Goal: Find specific page/section: Find specific page/section

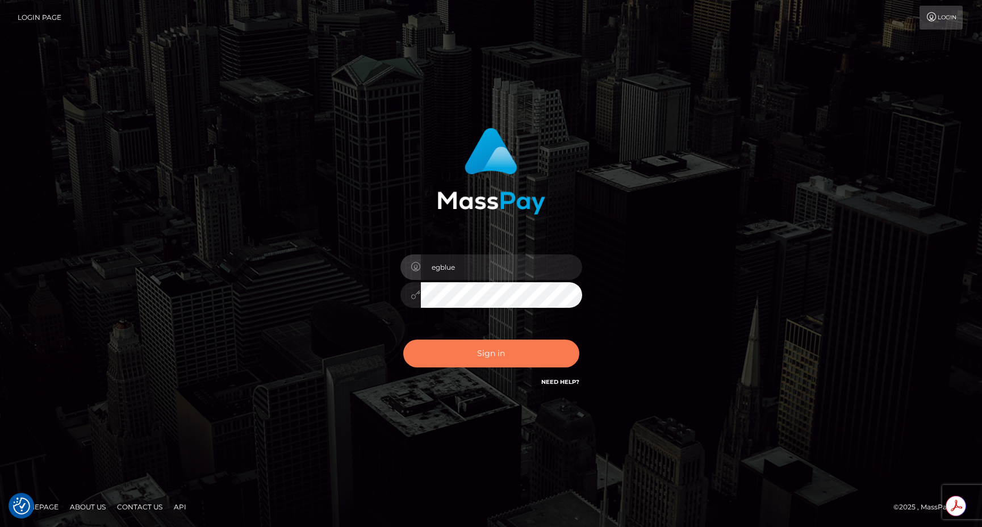
click at [510, 350] on button "Sign in" at bounding box center [491, 354] width 176 height 28
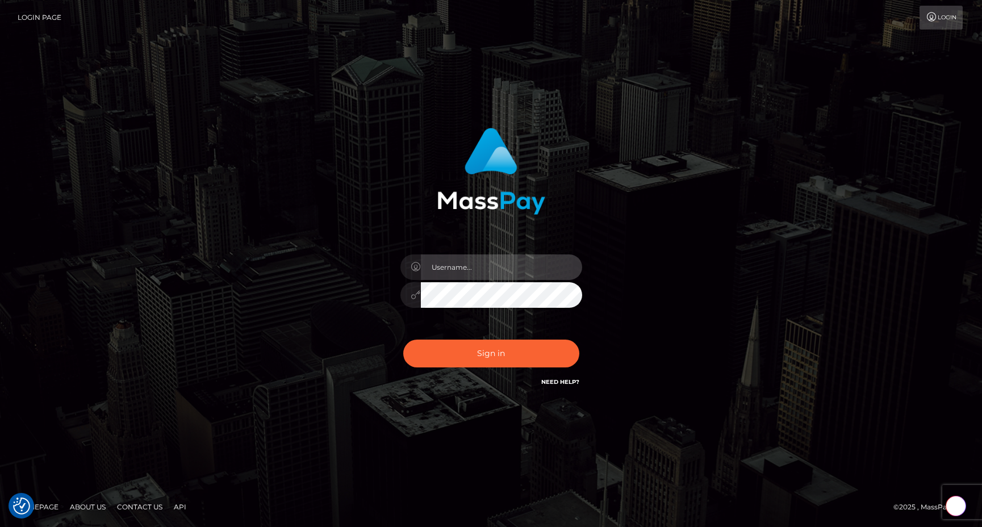
type input "egblue"
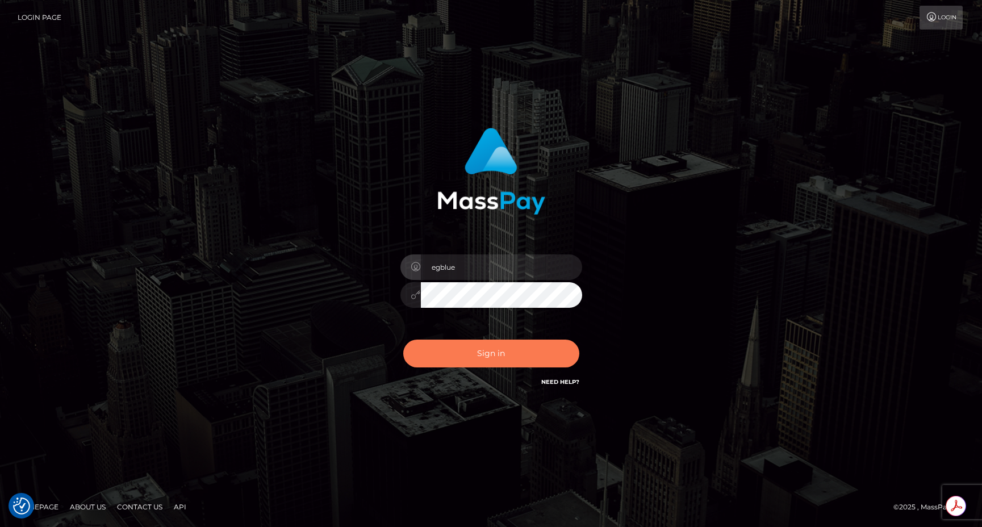
click at [510, 350] on button "Sign in" at bounding box center [491, 354] width 176 height 28
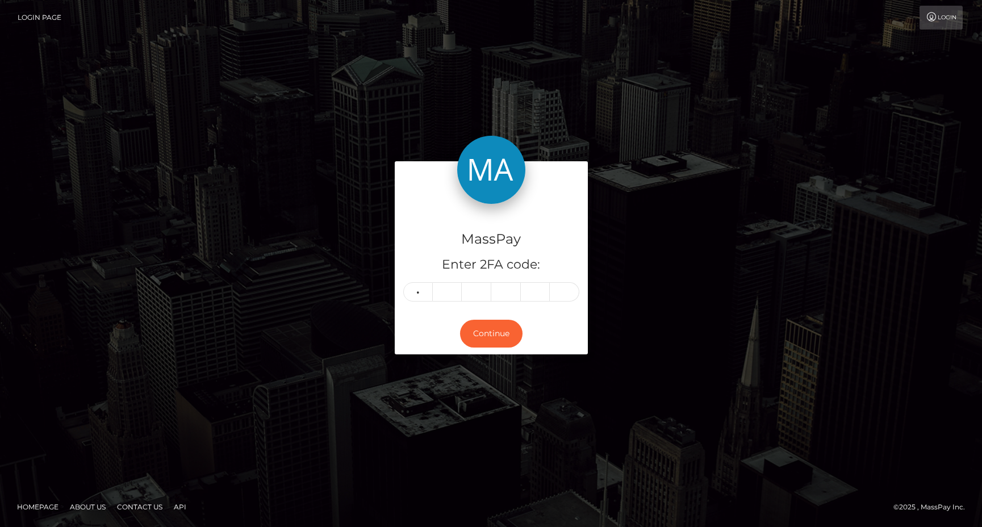
type input "1"
type input "6"
type input "0"
type input "4"
type input "2"
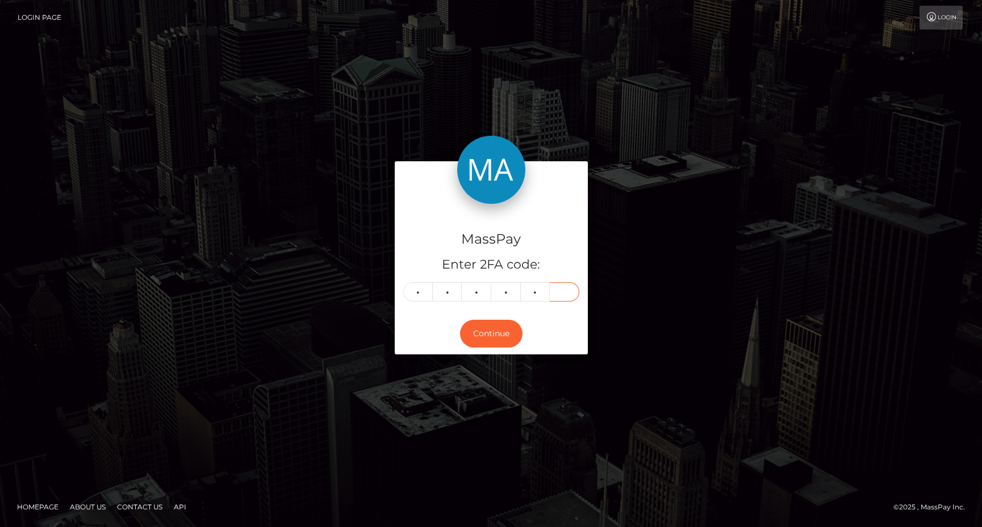
type input "8"
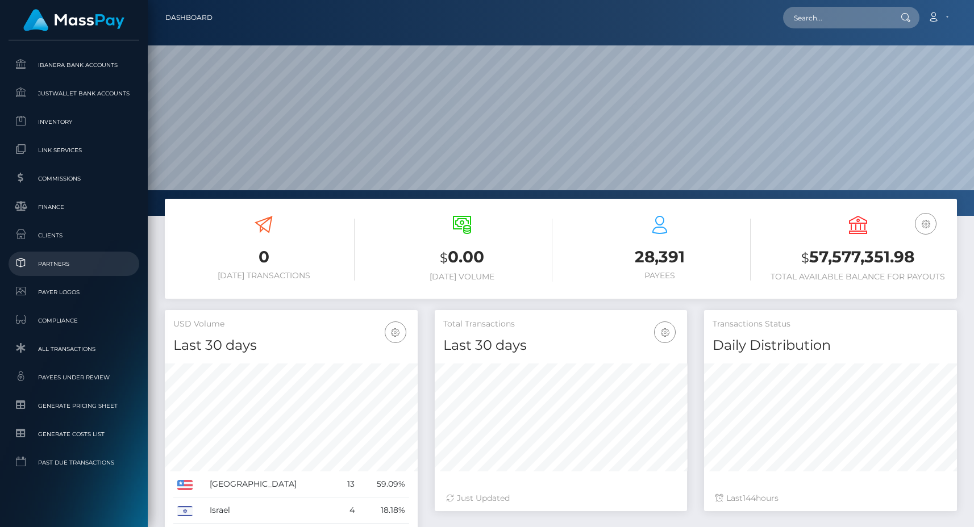
scroll to position [202, 252]
click at [48, 226] on link "Clients" at bounding box center [74, 235] width 131 height 24
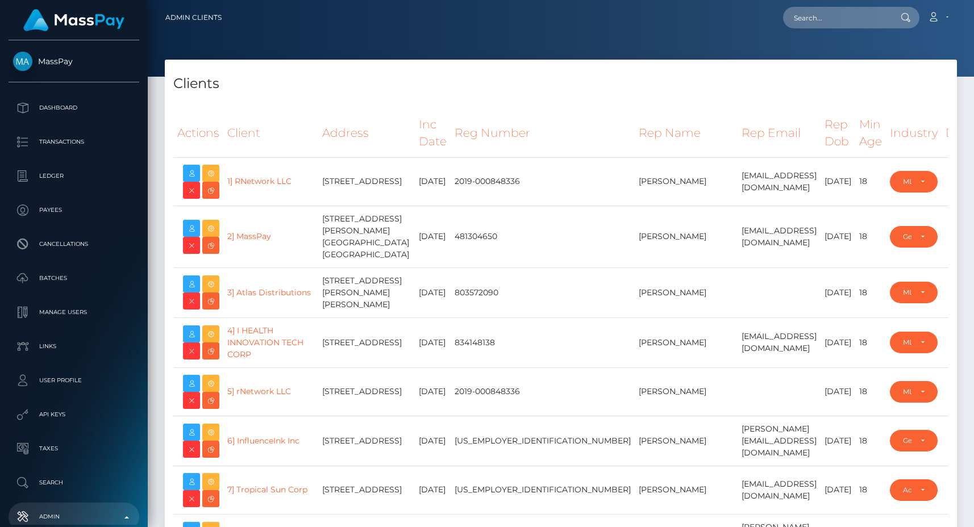
select select "223"
click at [190, 231] on icon at bounding box center [192, 229] width 14 height 14
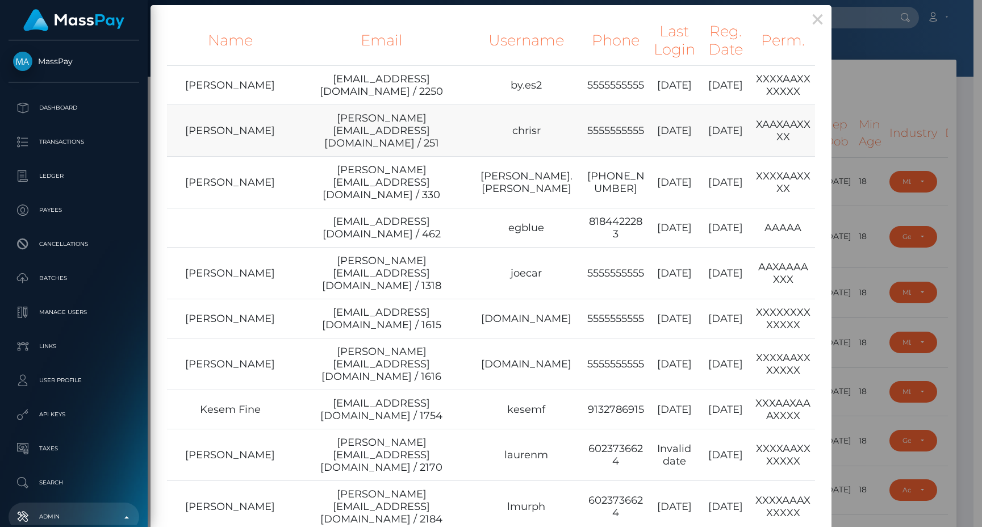
click at [428, 122] on td "chris@masspay.io / 251" at bounding box center [381, 131] width 177 height 52
type input "egblue"
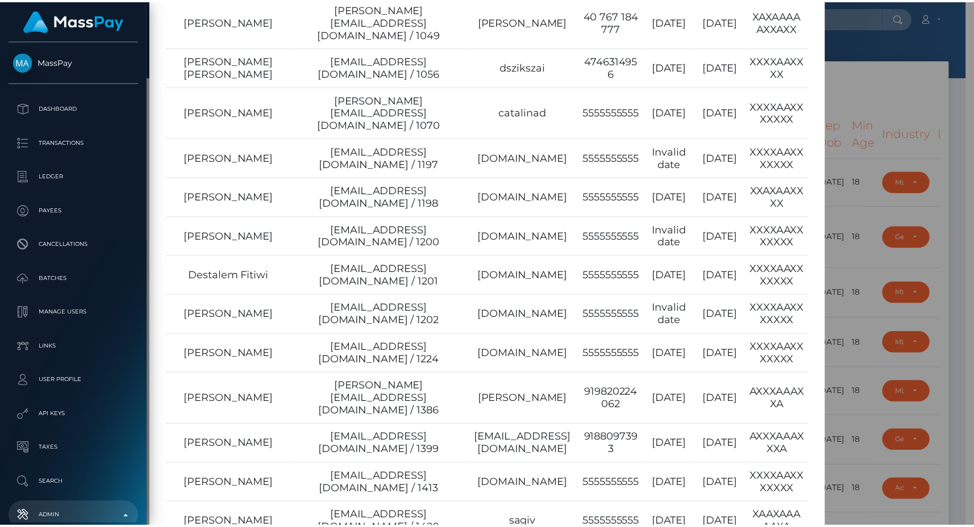
scroll to position [1888, 0]
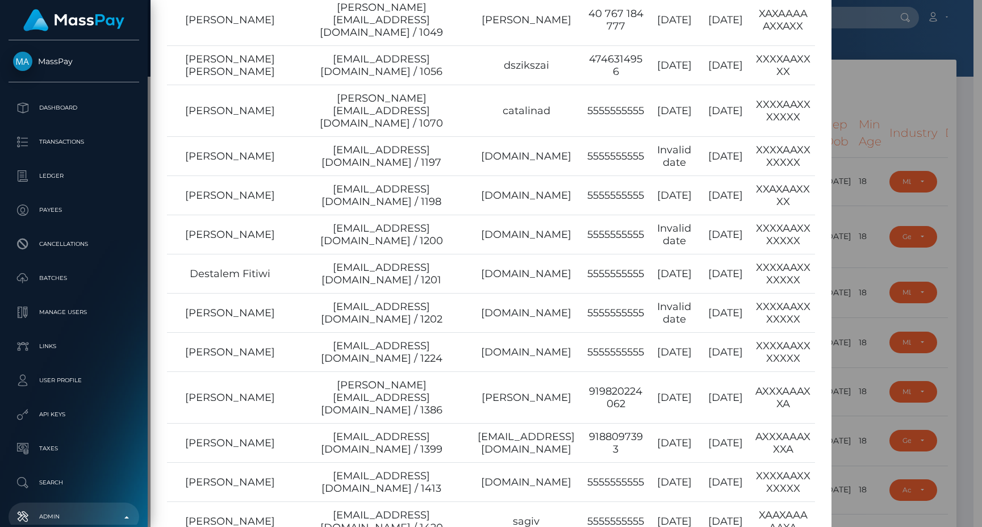
click at [857, 111] on div "× Name Email Username Phone Last Login Reg. Date Perm. Beakal Yoseph beakal@mas…" at bounding box center [491, 263] width 982 height 527
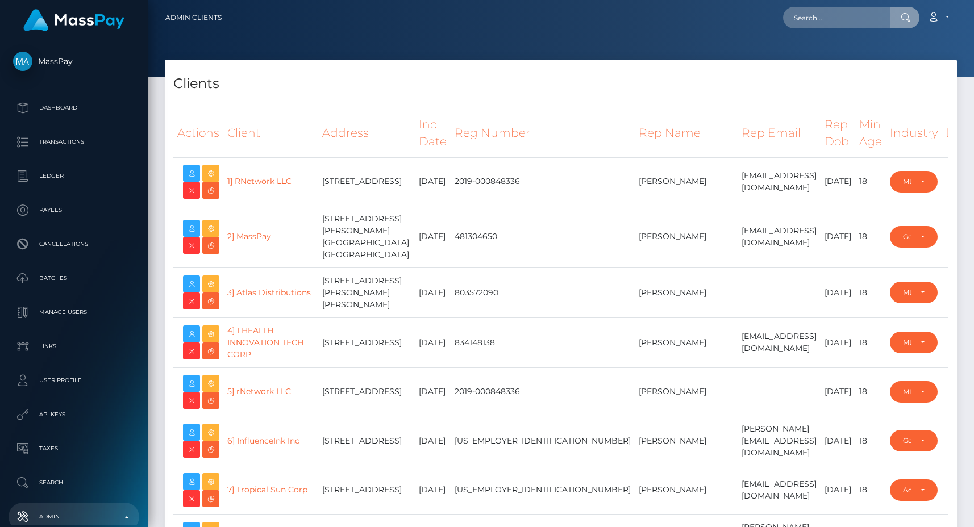
type input "egblue"
click at [823, 9] on input "text" at bounding box center [836, 18] width 107 height 22
paste input "poact_QACwOKah0yEj"
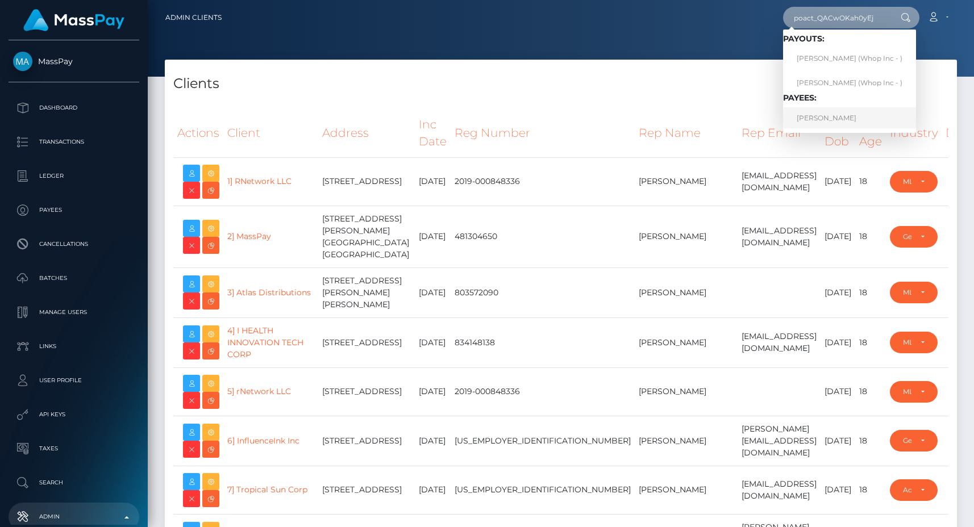
type input "poact_QACwOKah0yEj"
click at [839, 123] on link "Robben De Loof" at bounding box center [849, 117] width 133 height 21
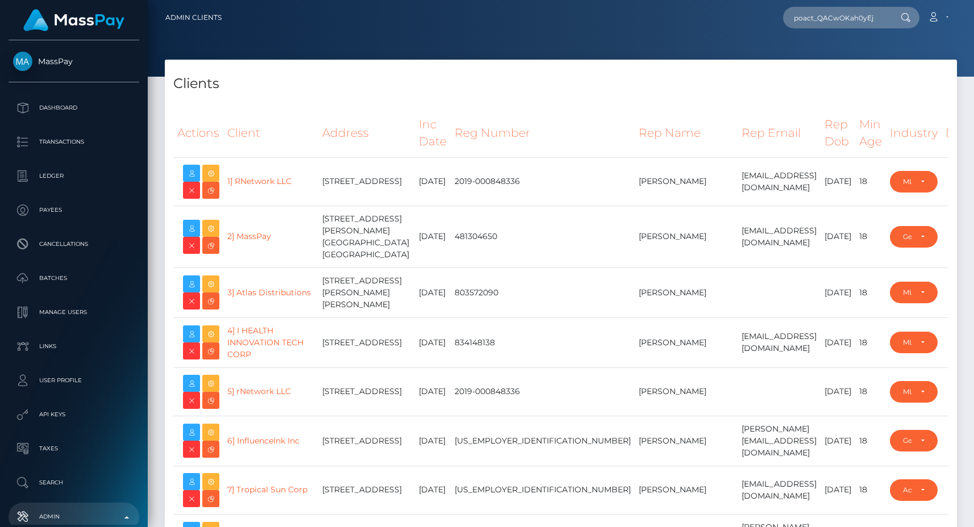
click at [442, 74] on h4 "Clients" at bounding box center [560, 84] width 775 height 20
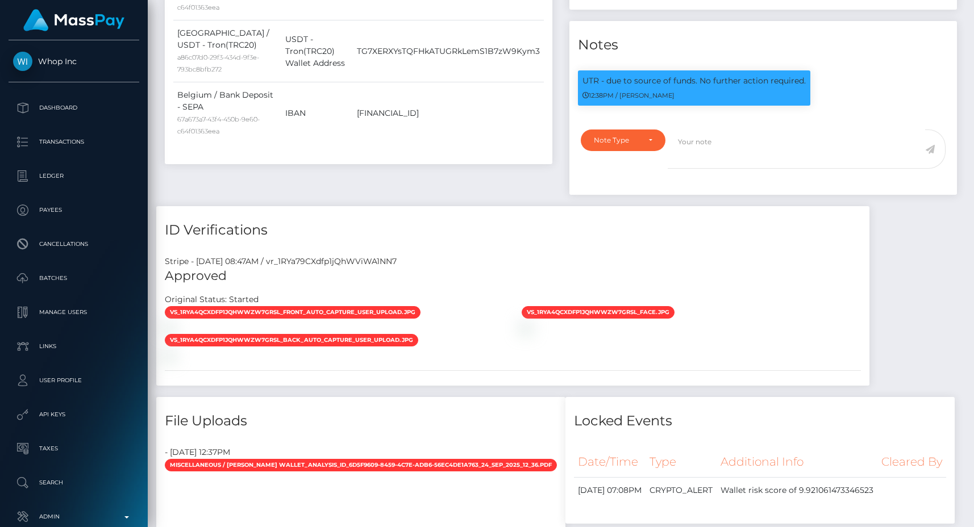
scroll to position [570, 0]
click at [372, 259] on div "Stripe - July 24, 2025 08:47AM / vr_1RYa79CXdfp1jQhWViWA1NN7" at bounding box center [512, 261] width 713 height 12
copy div "vr_1RYa79CXdfp1jQhWViWA1NN7"
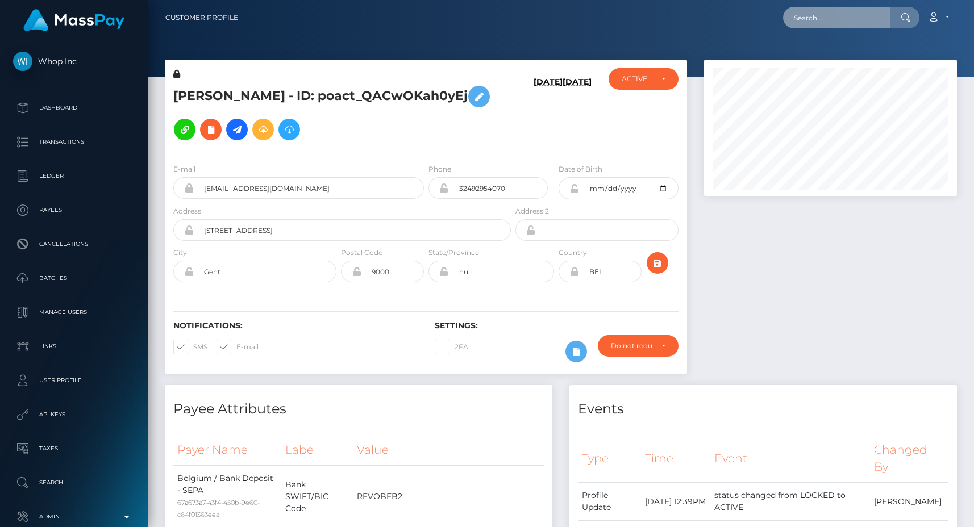
click at [867, 19] on input "text" at bounding box center [836, 18] width 107 height 22
paste input "poact_kRlHALJUzrZw"
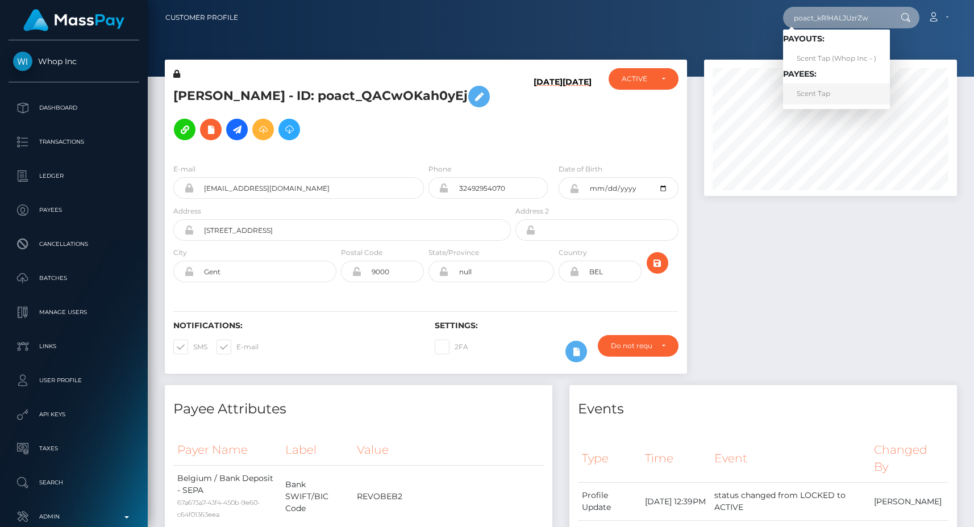
type input "poact_kRlHALJUzrZw"
click at [848, 91] on link "Scent Tap" at bounding box center [836, 94] width 107 height 21
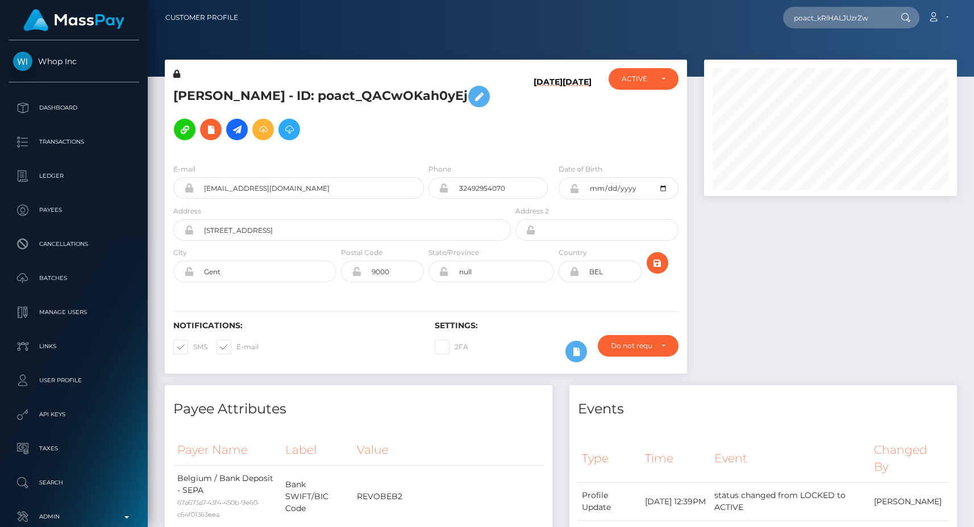
click at [693, 124] on div "Robben De Loof - ID: poact_QACwOKah0yEj 09/23/25 09/23/25" at bounding box center [425, 223] width 539 height 326
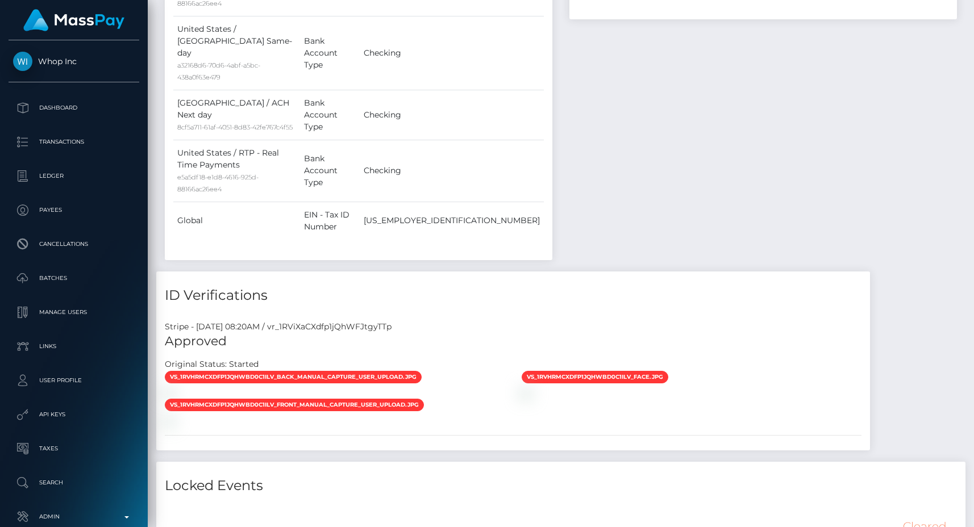
scroll to position [136, 252]
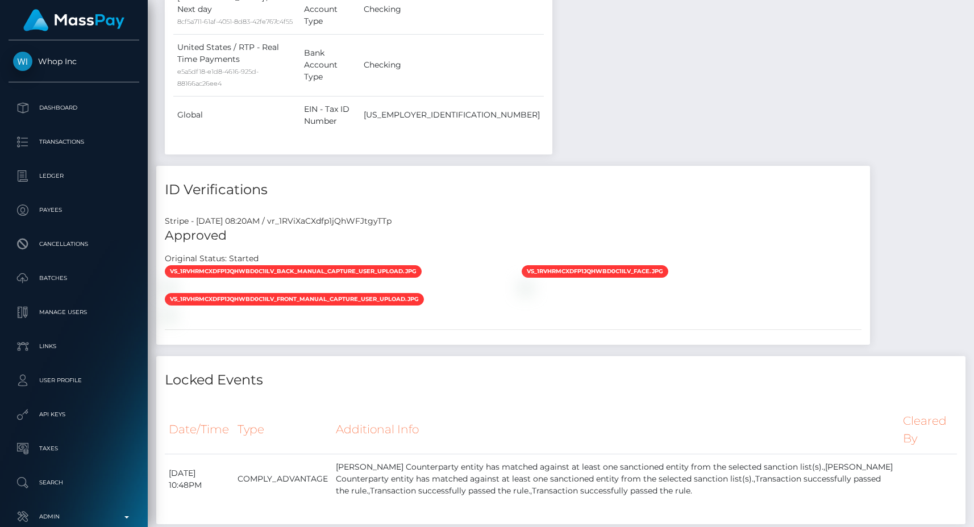
scroll to position [136, 252]
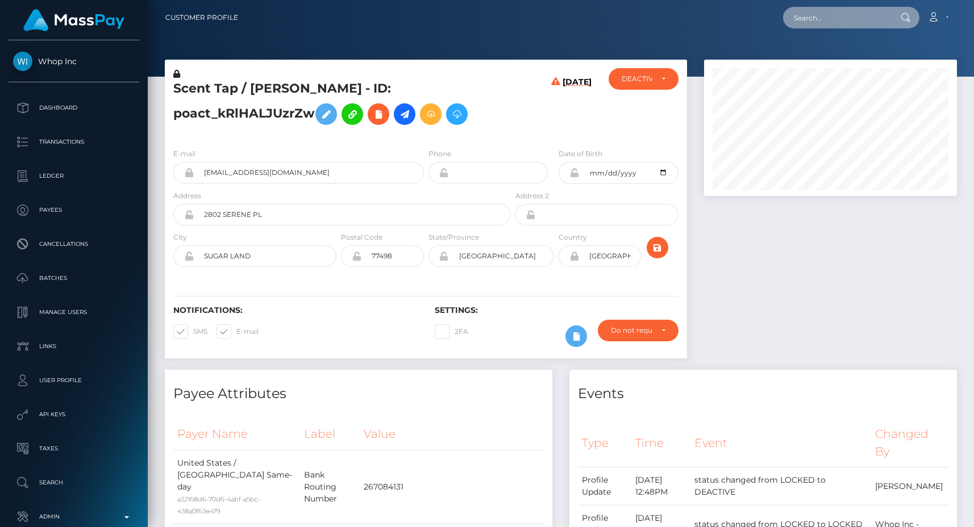
click at [817, 17] on input "text" at bounding box center [836, 18] width 107 height 22
paste input "poact_S8bF5JTmDQID"
type input "poact_S8bF5JTmDQID"
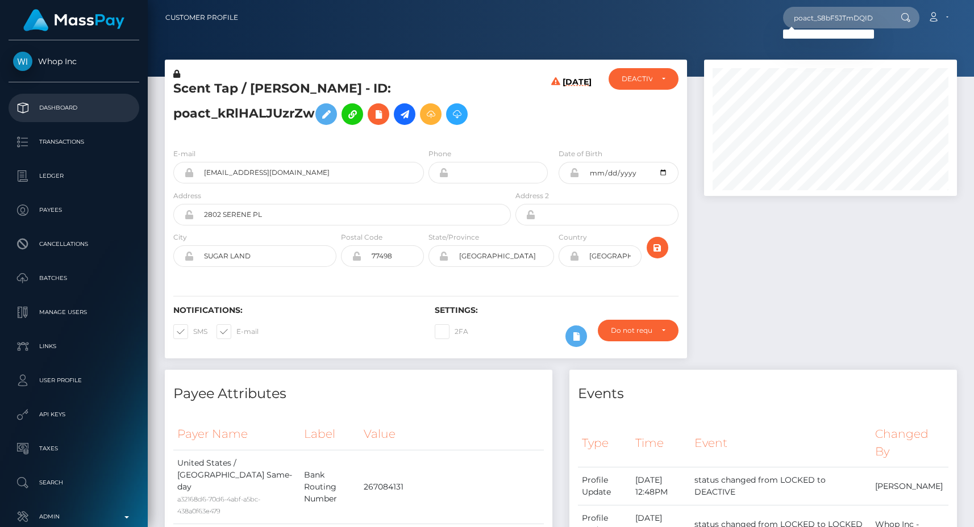
click at [90, 103] on p "Dashboard" at bounding box center [74, 107] width 122 height 17
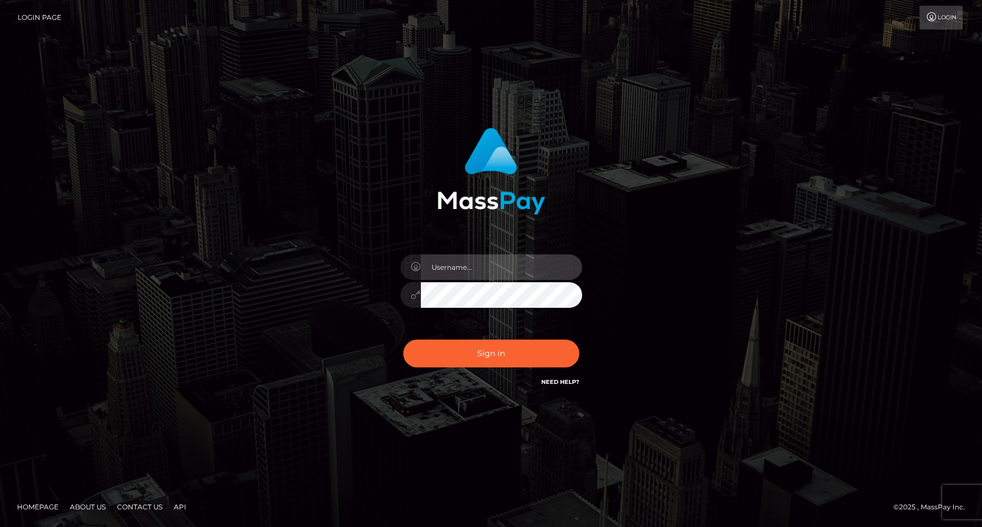
type input "egblue"
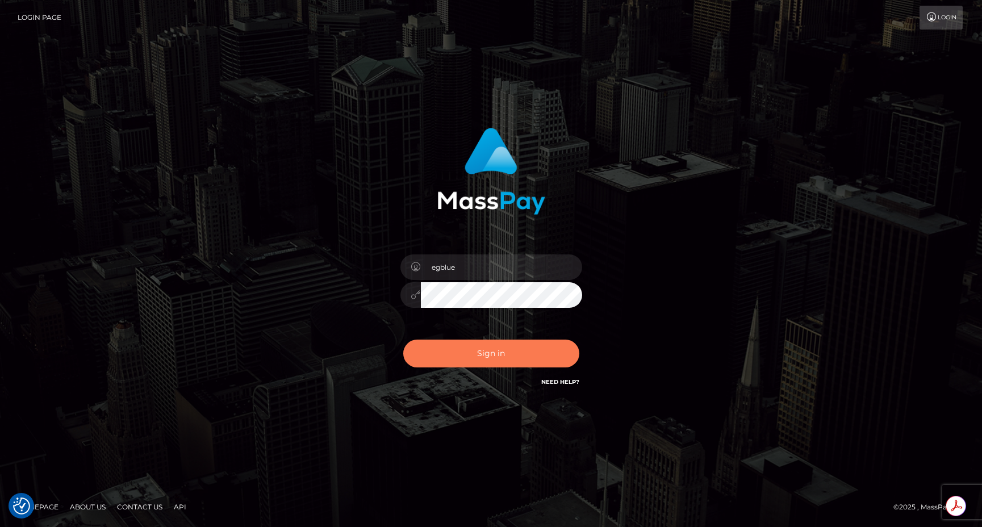
click at [492, 351] on button "Sign in" at bounding box center [491, 354] width 176 height 28
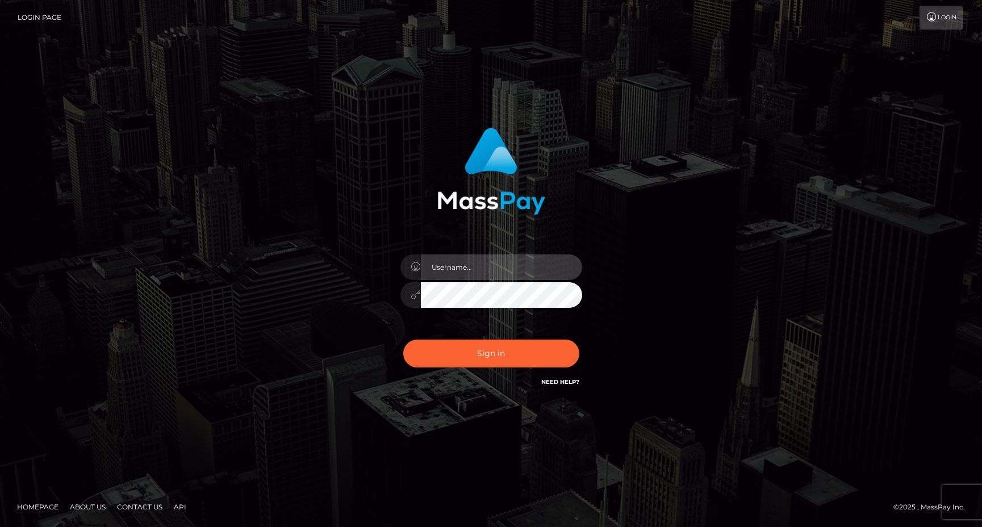
type input "egblue"
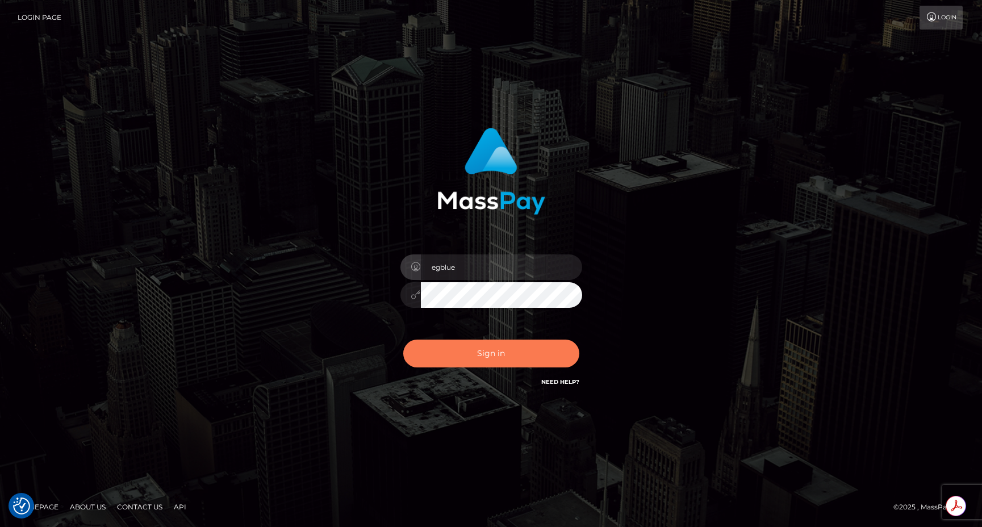
click at [465, 353] on button "Sign in" at bounding box center [491, 354] width 176 height 28
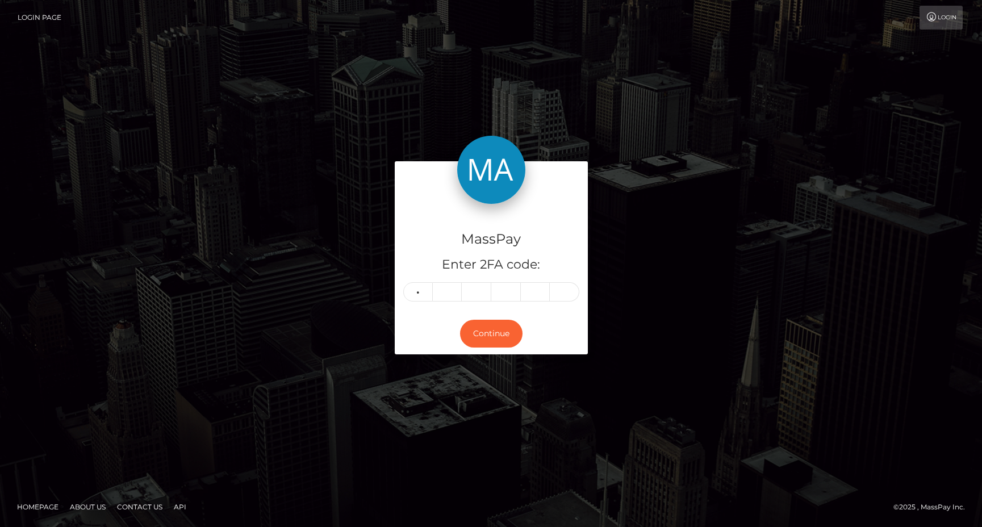
type input "1"
type input "0"
type input "2"
type input "4"
type input "8"
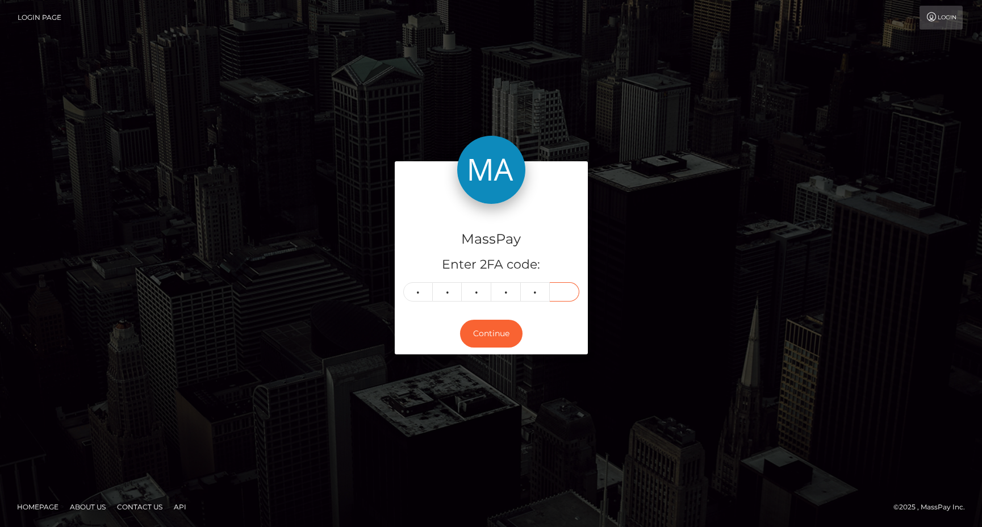
type input "8"
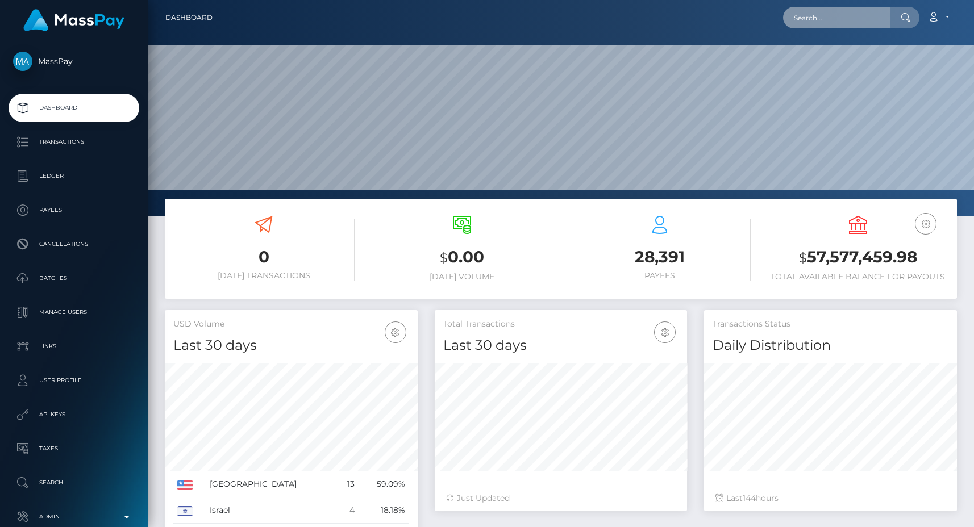
scroll to position [202, 252]
click at [824, 18] on input "text" at bounding box center [836, 18] width 107 height 22
paste input "poact_S8bF5JTmDQID"
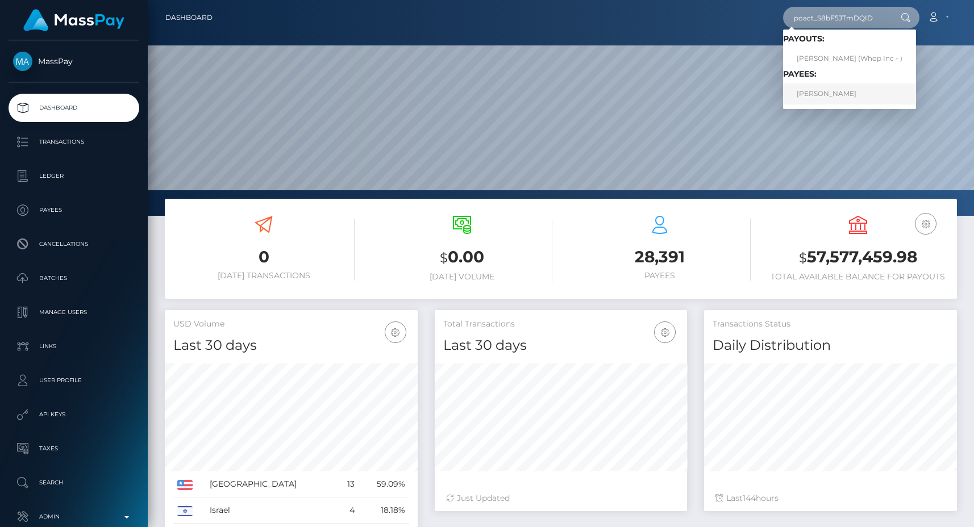
type input "poact_S8bF5JTmDQID"
click at [822, 93] on link "[PERSON_NAME]" at bounding box center [849, 94] width 133 height 21
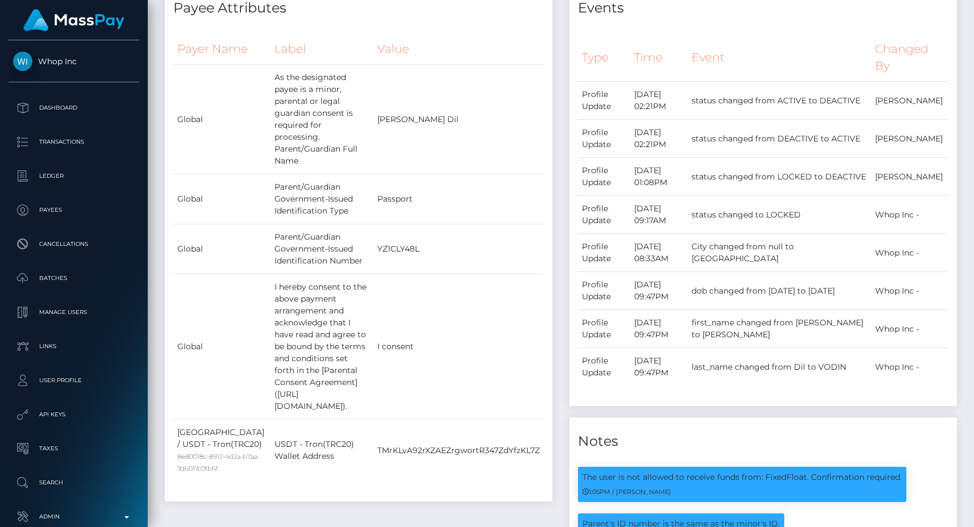
scroll to position [403, 0]
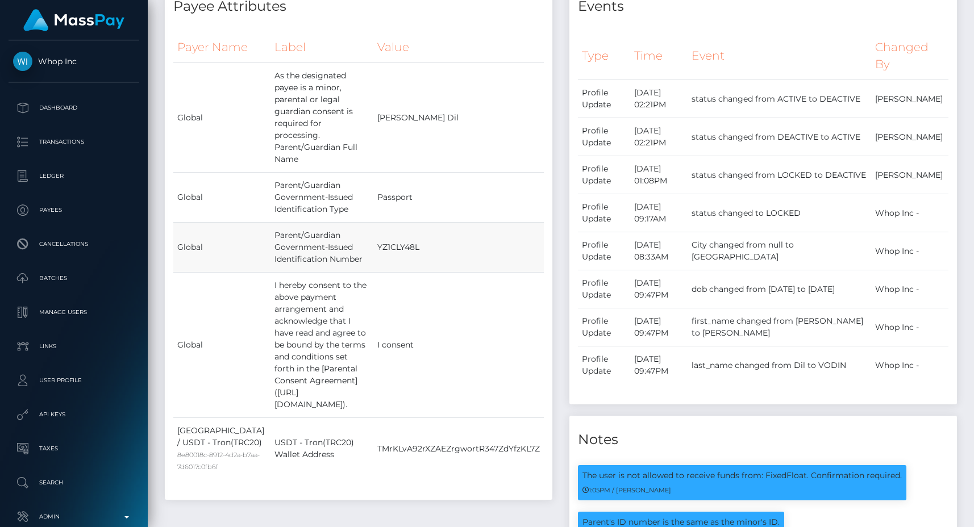
click at [442, 223] on td "YZ1CLY48L" at bounding box center [458, 248] width 170 height 50
copy td "YZ1CLY48L"
click at [365, 465] on div "Payee Attributes Payer Name Label Value Global" at bounding box center [358, 350] width 405 height 736
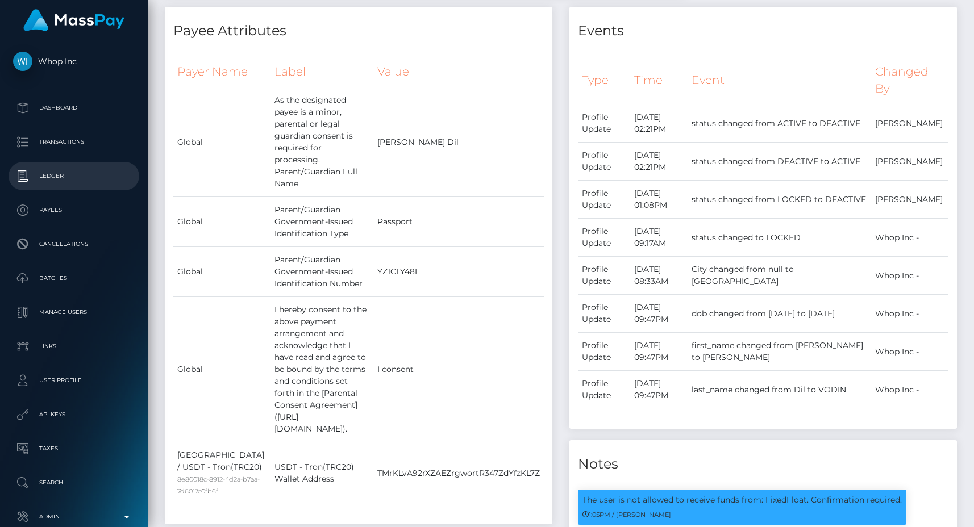
scroll to position [391, 0]
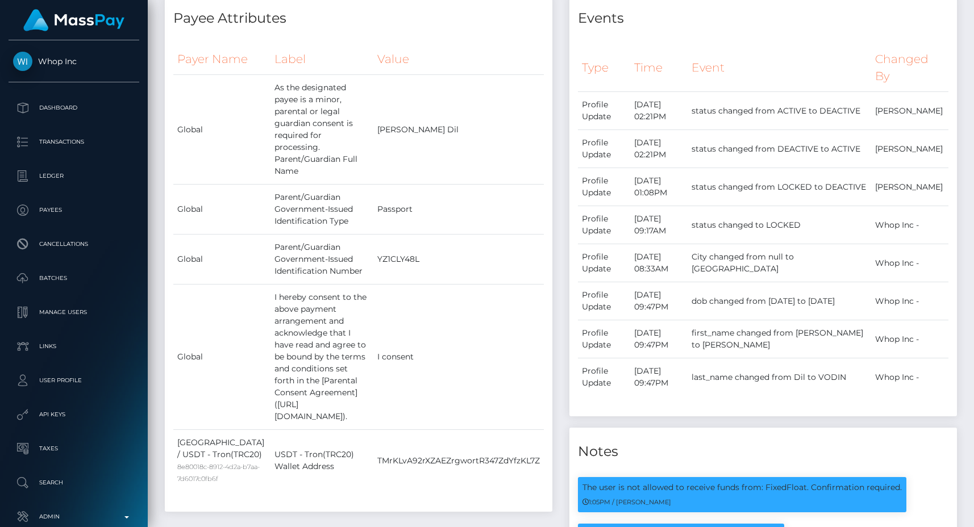
click at [555, 62] on div "Payee Attributes Payer Name Label Value Global" at bounding box center [358, 362] width 405 height 736
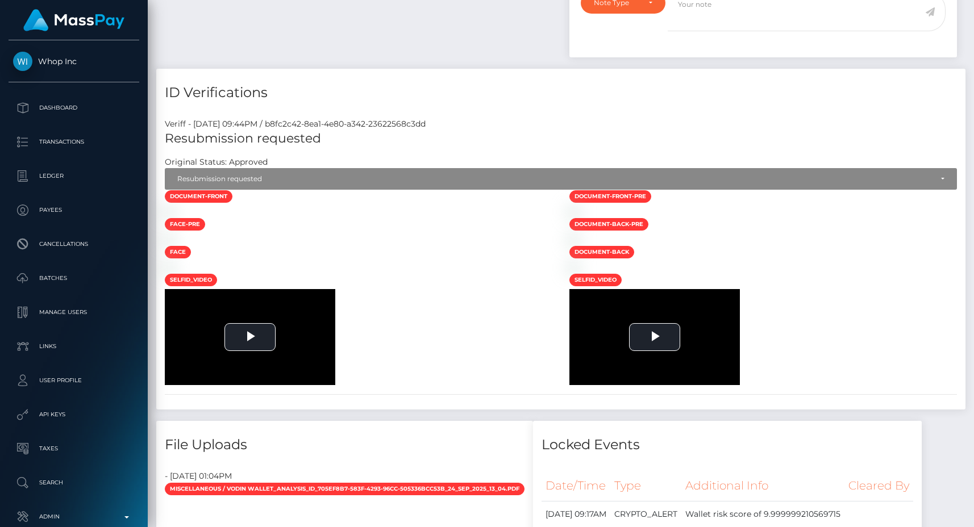
scroll to position [1117, 0]
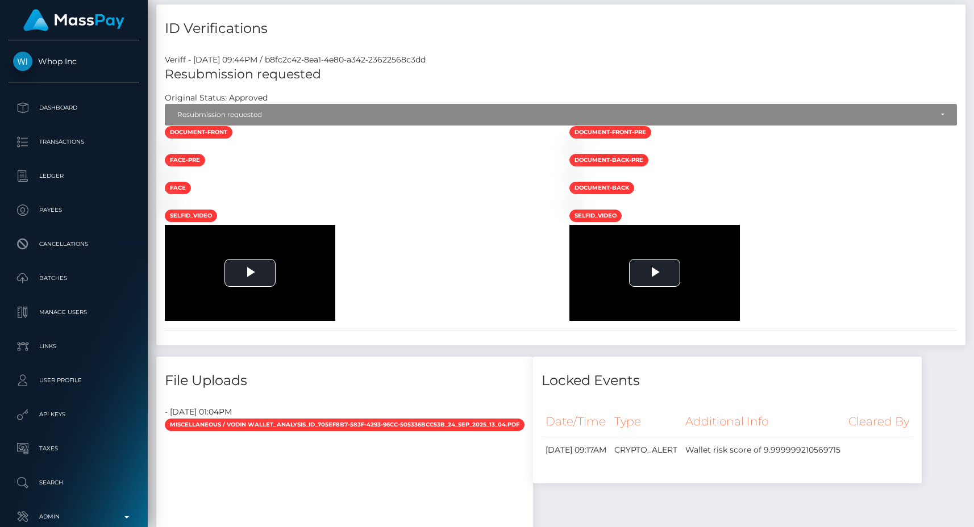
click at [457, 181] on div at bounding box center [358, 175] width 405 height 12
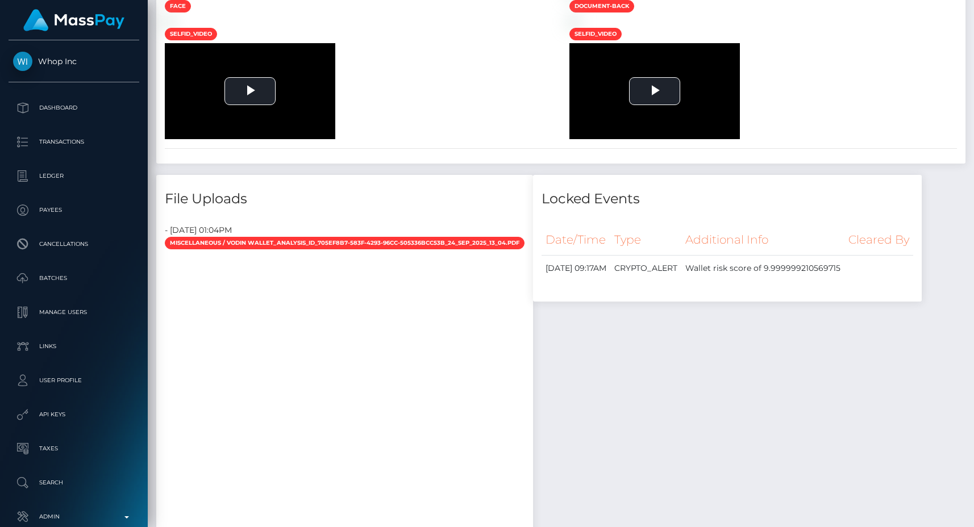
scroll to position [977, 0]
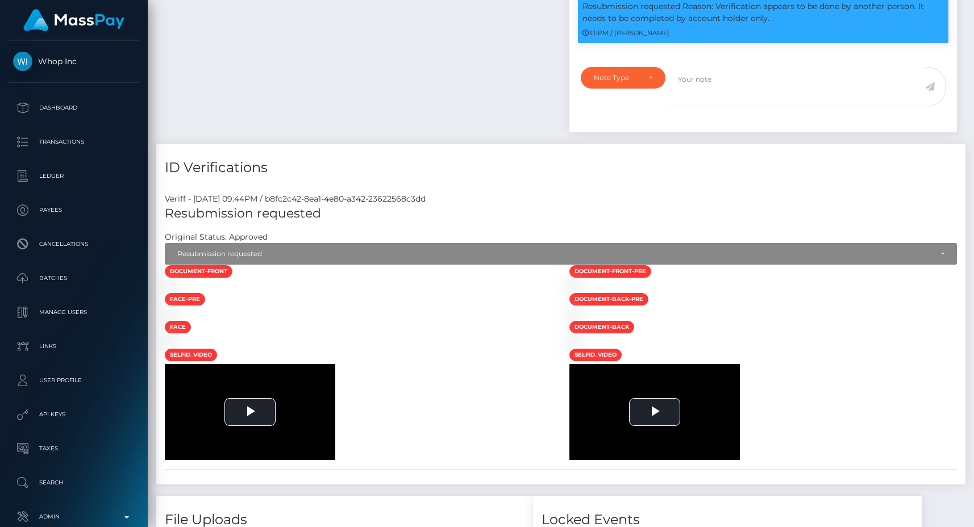
click at [461, 197] on div "Veriff - September 23, 2025 09:44PM / b8fc2c42-8ea1-4e80-a342-23622568c3dd" at bounding box center [560, 199] width 809 height 12
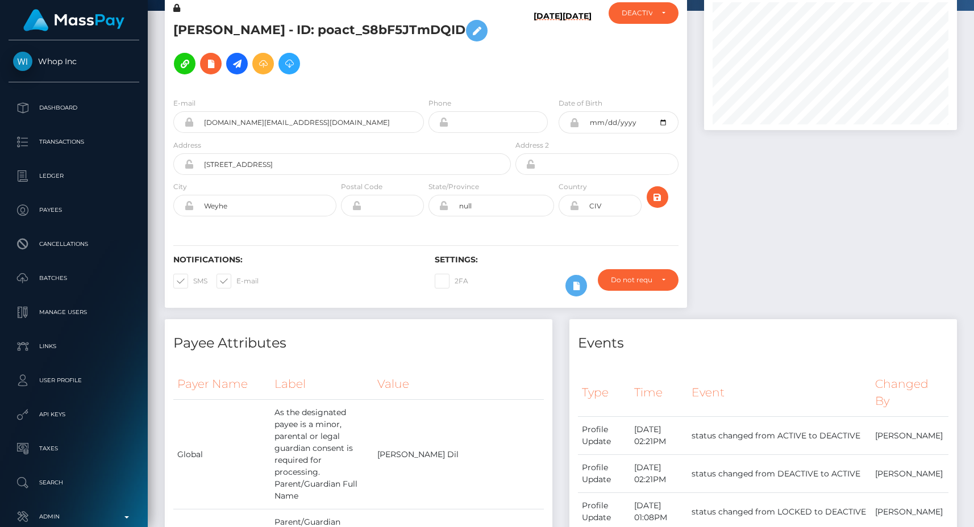
scroll to position [0, 0]
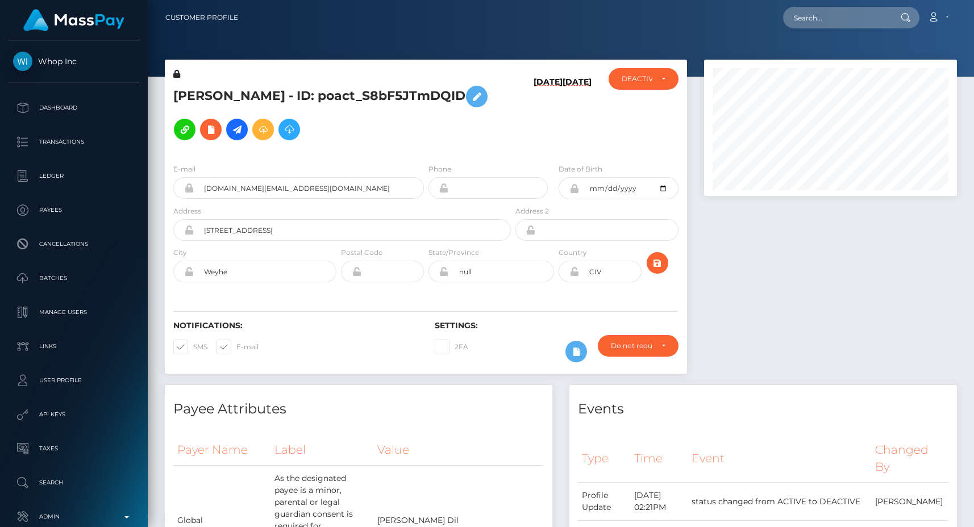
click at [370, 127] on h5 "GEORGIY VODIN - ID: poact_S8bF5JTmDQID" at bounding box center [338, 113] width 331 height 66
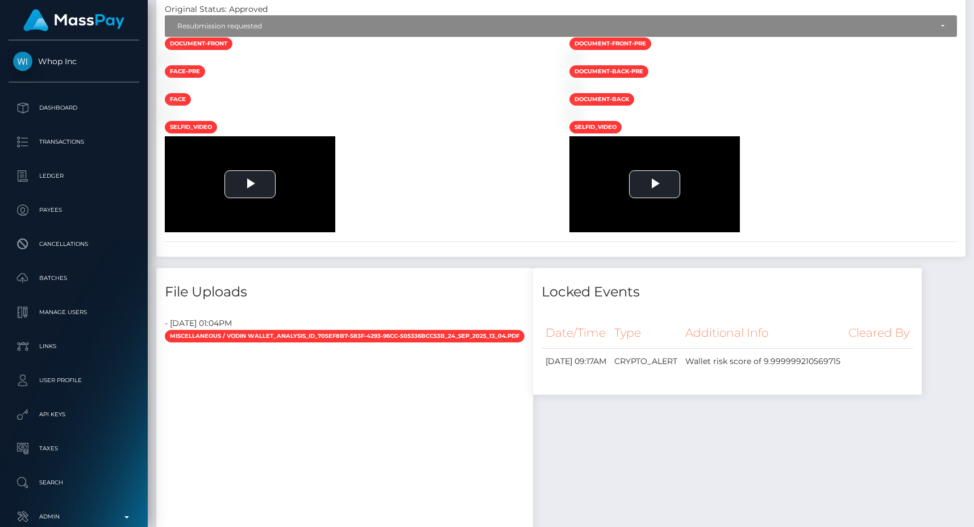
scroll to position [1211, 0]
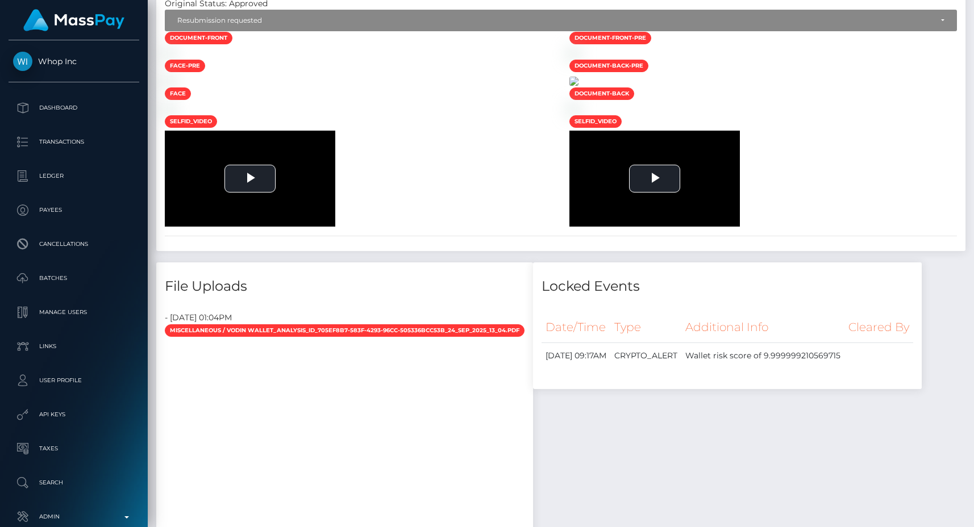
click at [578, 86] on img at bounding box center [573, 81] width 9 height 9
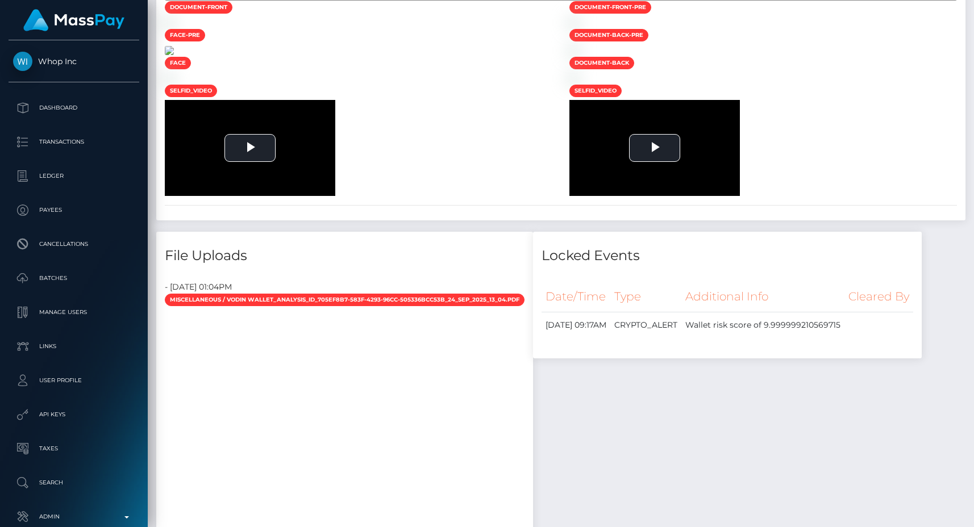
scroll to position [1229, 0]
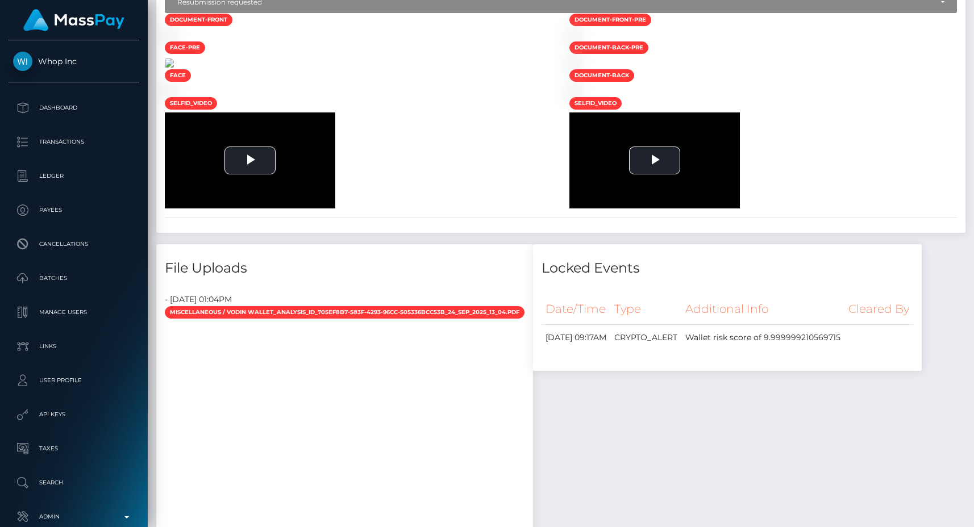
click at [174, 68] on img at bounding box center [169, 63] width 9 height 9
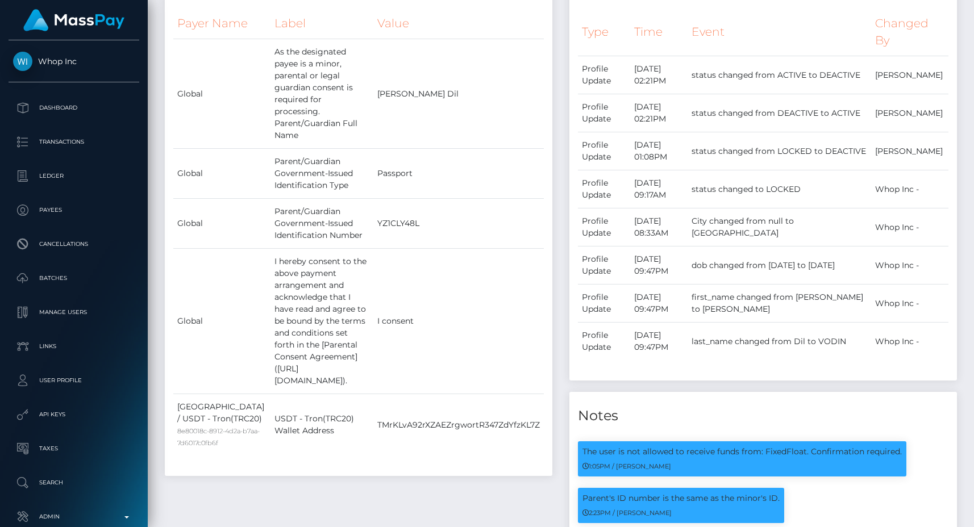
scroll to position [425, 0]
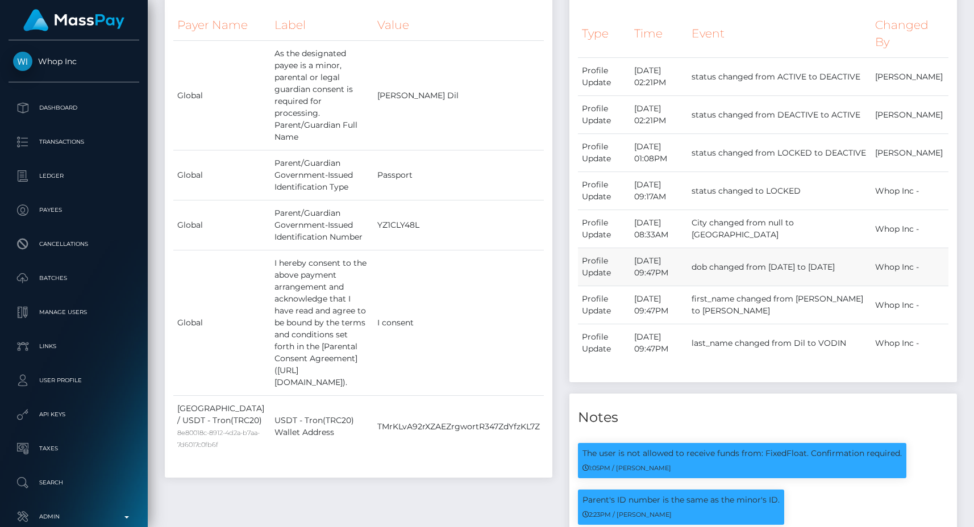
drag, startPoint x: 735, startPoint y: 257, endPoint x: 800, endPoint y: 277, distance: 67.8
click at [800, 277] on td "dob changed from 1983-03-10 to 2009-08-24" at bounding box center [780, 267] width 184 height 38
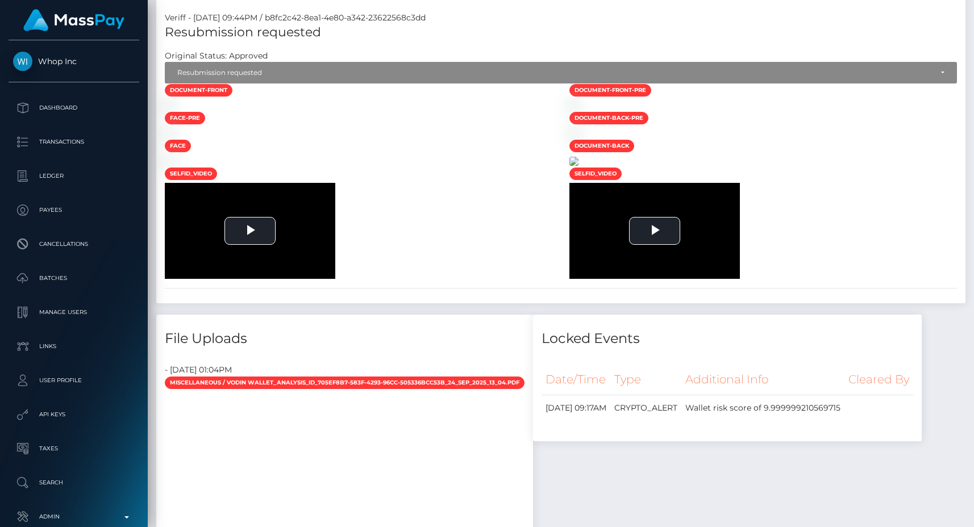
scroll to position [1335, 0]
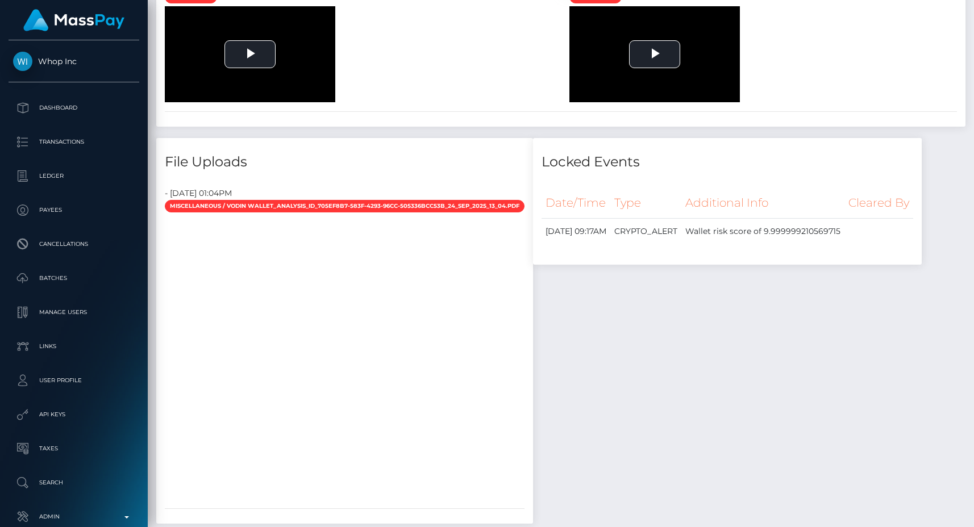
click at [447, 102] on div "To view this video please enable JavaScript, and consider upgrading to a web br…" at bounding box center [358, 54] width 405 height 96
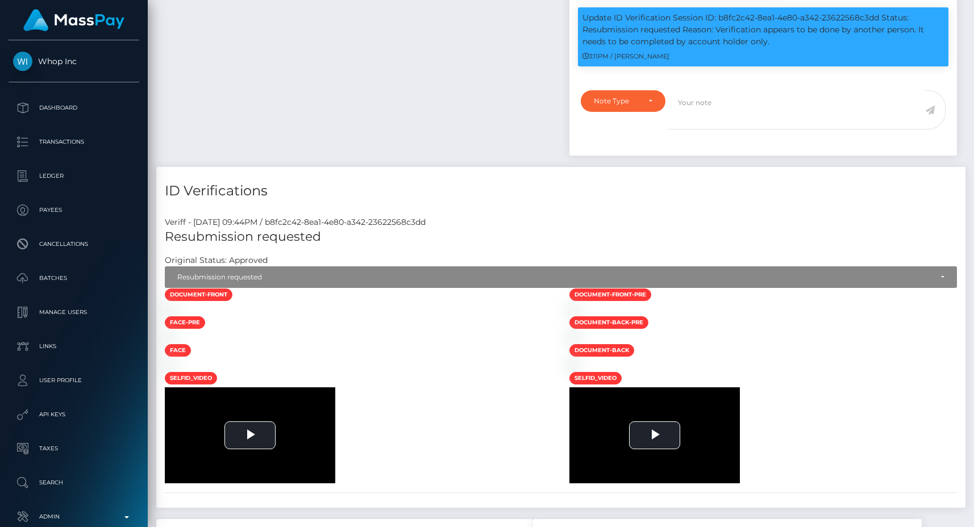
scroll to position [902, 0]
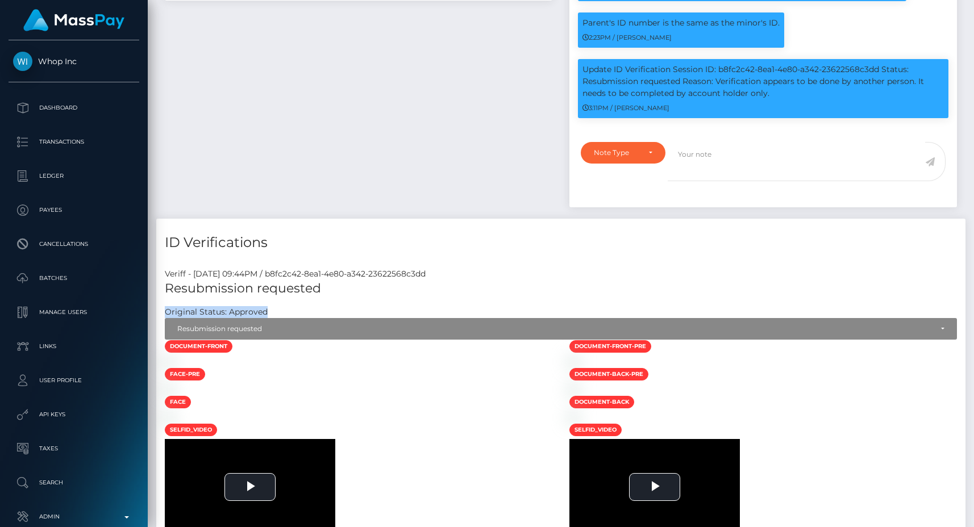
drag, startPoint x: 164, startPoint y: 314, endPoint x: 268, endPoint y: 308, distance: 104.7
click at [268, 308] on div "Resubmission requested Original Status: Approved Started Submitted Abandoned Ex…" at bounding box center [560, 310] width 809 height 60
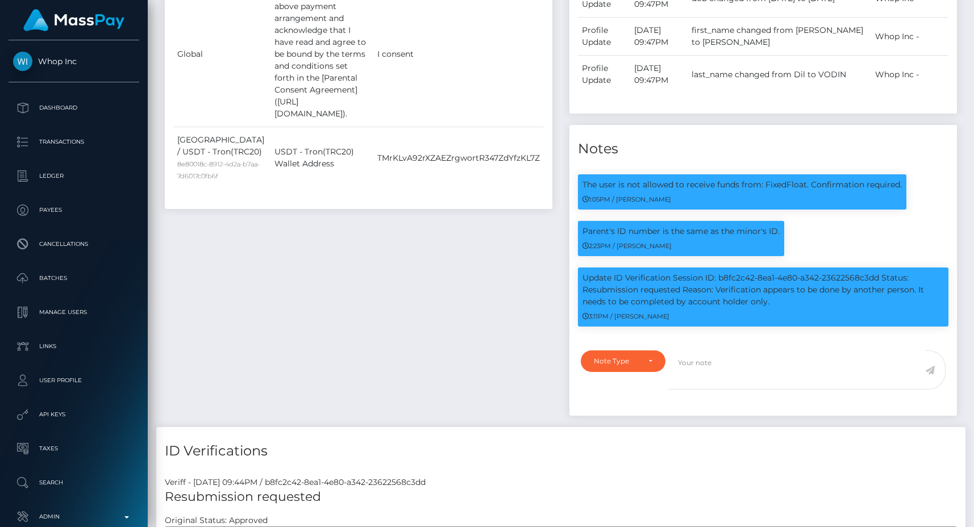
scroll to position [1040, 0]
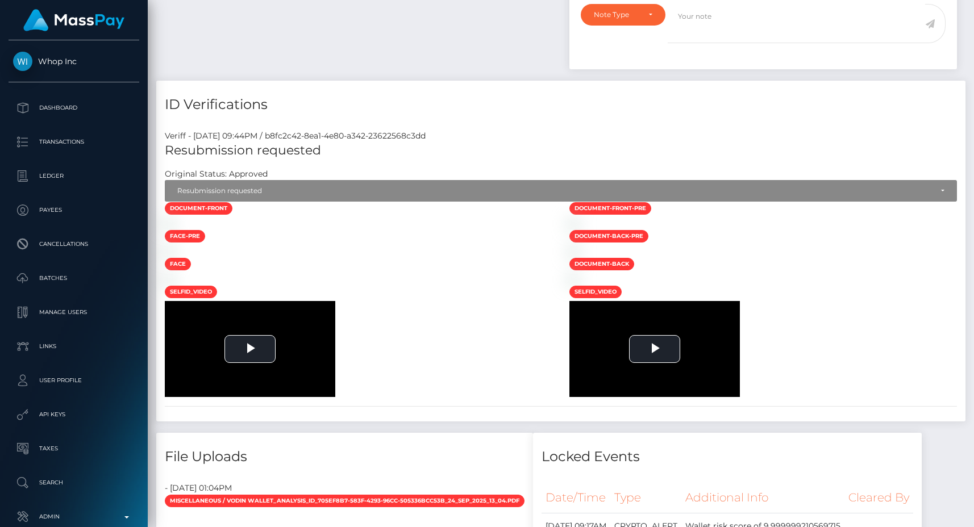
drag, startPoint x: 318, startPoint y: 135, endPoint x: 518, endPoint y: 138, distance: 200.0
click at [518, 138] on div "Veriff - September 23, 2025 09:44PM / b8fc2c42-8ea1-4e80-a342-23622568c3dd" at bounding box center [560, 136] width 809 height 12
copy div "b8fc2c42-8ea1-4e80-a342-23622568c3dd"
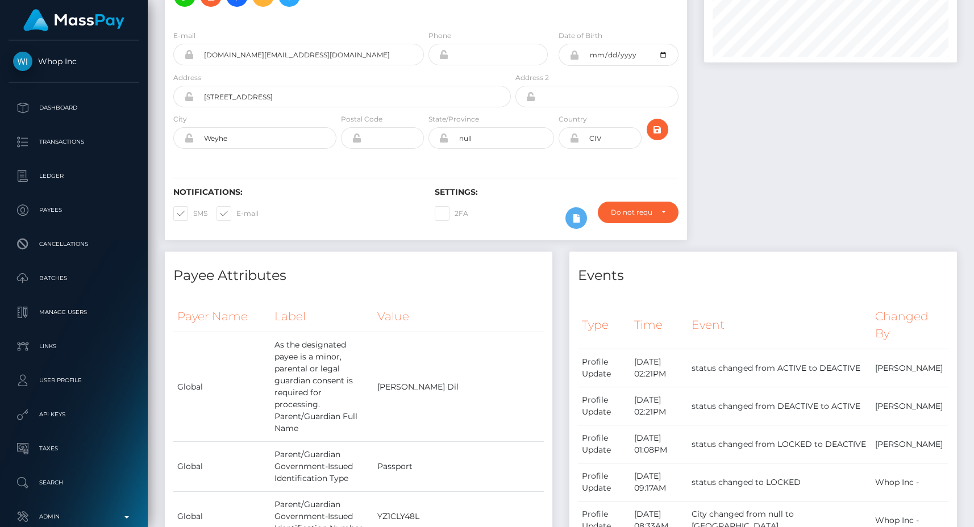
scroll to position [0, 0]
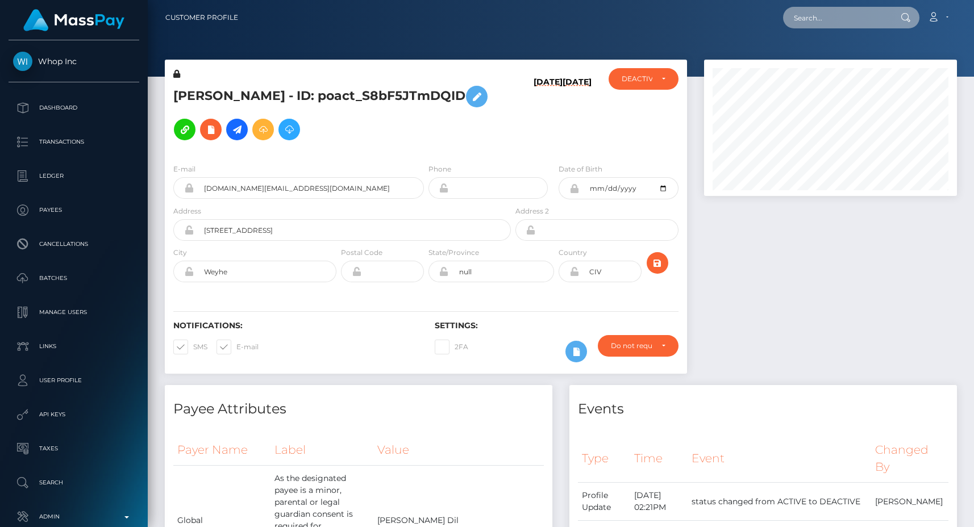
click at [811, 17] on input "text" at bounding box center [836, 18] width 107 height 22
paste input "9e4125fb-9031-11f0-bd85-0694aced620b"
type input "9e4125fb-9031-11f0-bd85-0694aced620b"
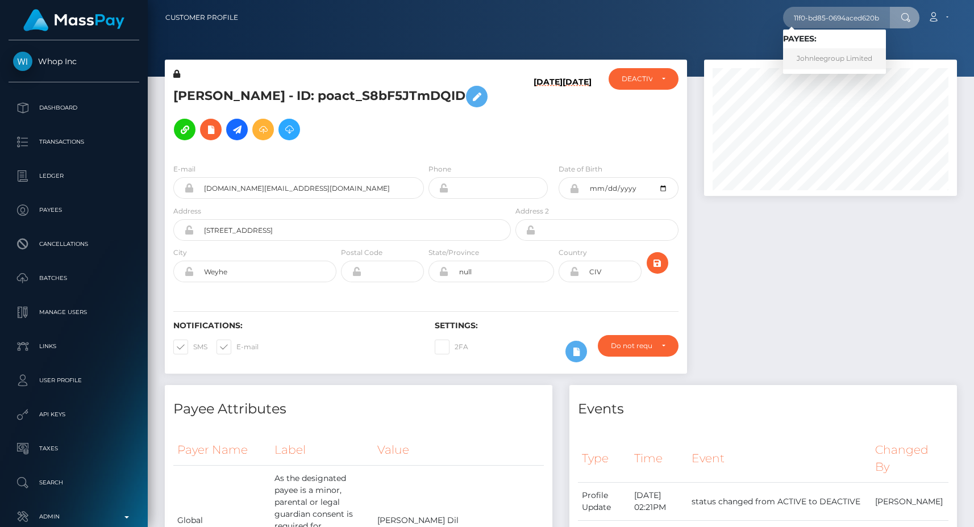
click at [823, 53] on link "Johnleegroup Limited" at bounding box center [834, 58] width 103 height 21
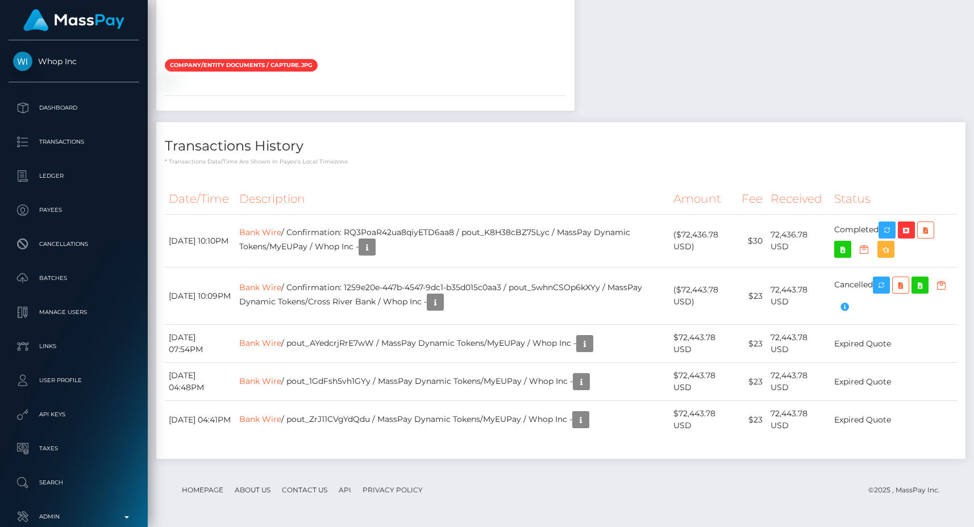
scroll to position [2334, 0]
click at [569, 190] on th "Description" at bounding box center [452, 199] width 434 height 31
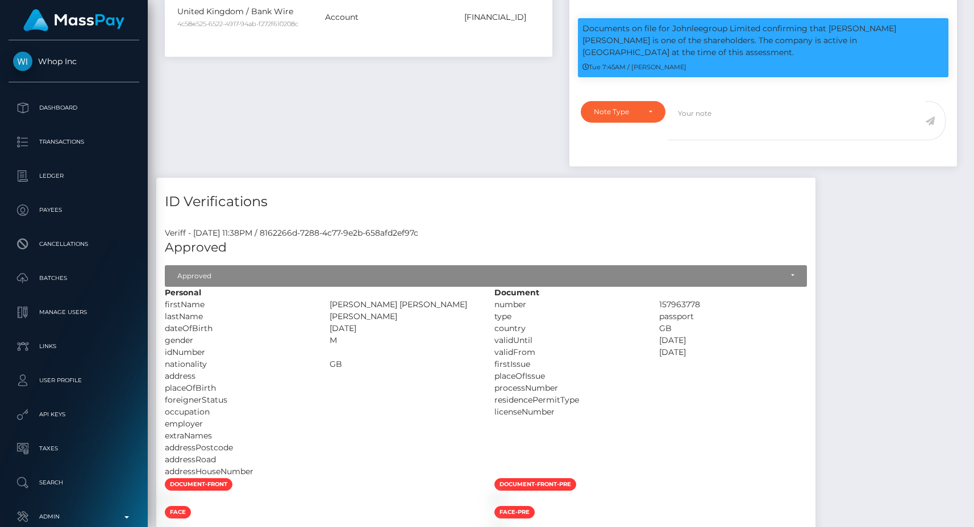
scroll to position [810, 0]
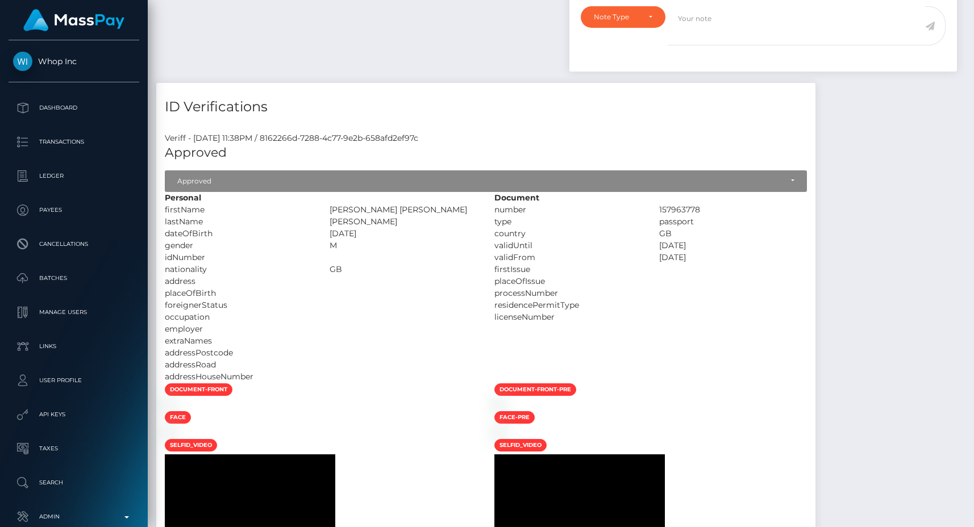
drag, startPoint x: 165, startPoint y: 163, endPoint x: 368, endPoint y: 328, distance: 261.7
click at [368, 328] on div "Personal firstName [PERSON_NAME] [PERSON_NAME]" at bounding box center [321, 287] width 330 height 191
click at [368, 371] on div at bounding box center [403, 377] width 165 height 12
drag, startPoint x: 561, startPoint y: 166, endPoint x: 795, endPoint y: 276, distance: 258.8
click at [795, 276] on div "Document number 157963778 type" at bounding box center [651, 287] width 330 height 191
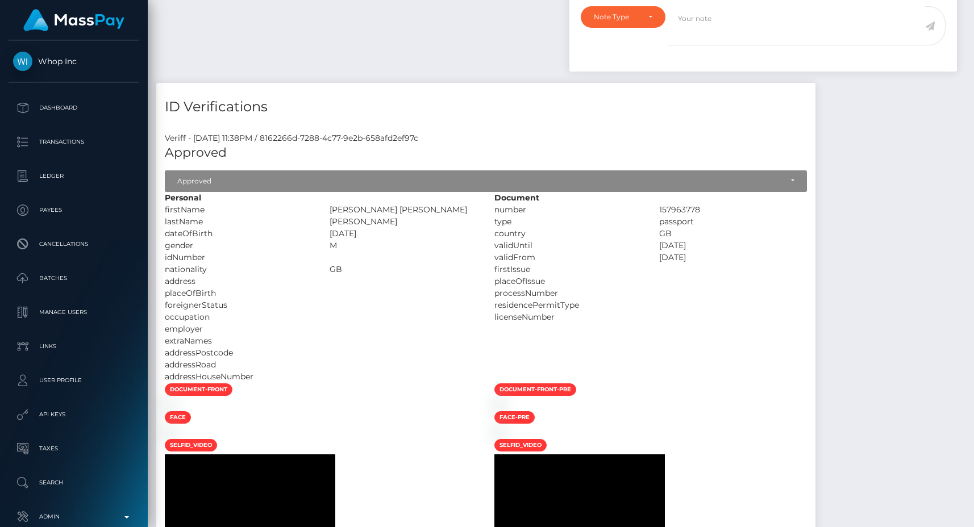
click at [795, 311] on div at bounding box center [733, 317] width 165 height 12
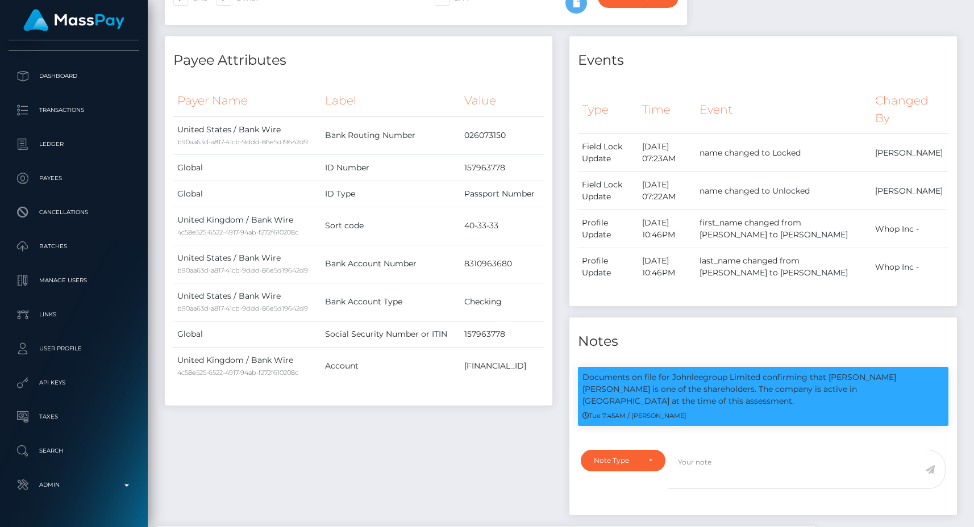
scroll to position [45, 0]
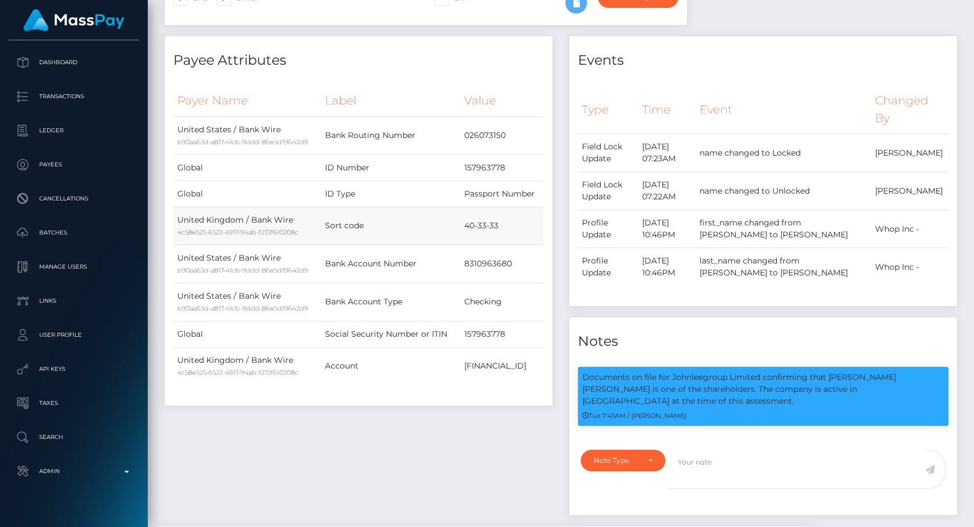
click at [505, 226] on td "40-33-33" at bounding box center [502, 226] width 84 height 38
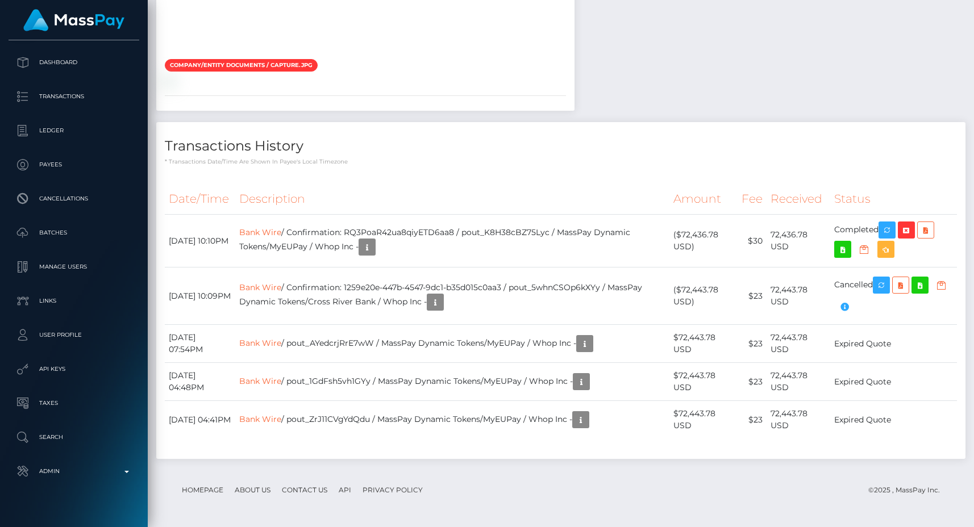
scroll to position [2525, 0]
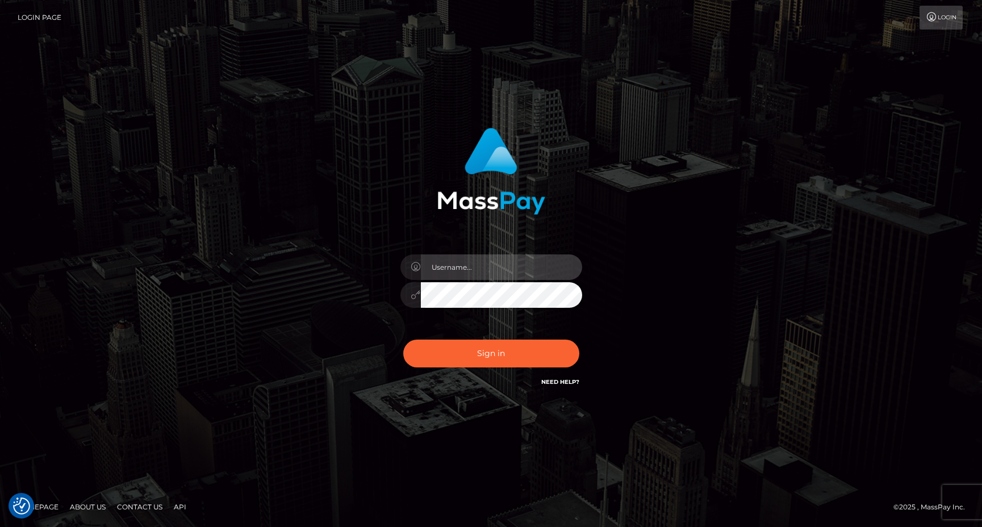
type input "egblue"
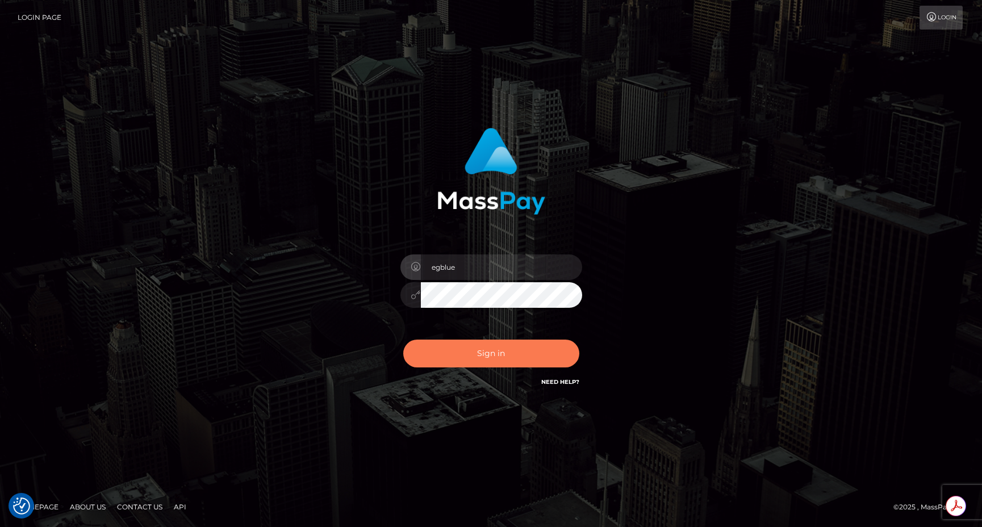
click at [486, 348] on button "Sign in" at bounding box center [491, 354] width 176 height 28
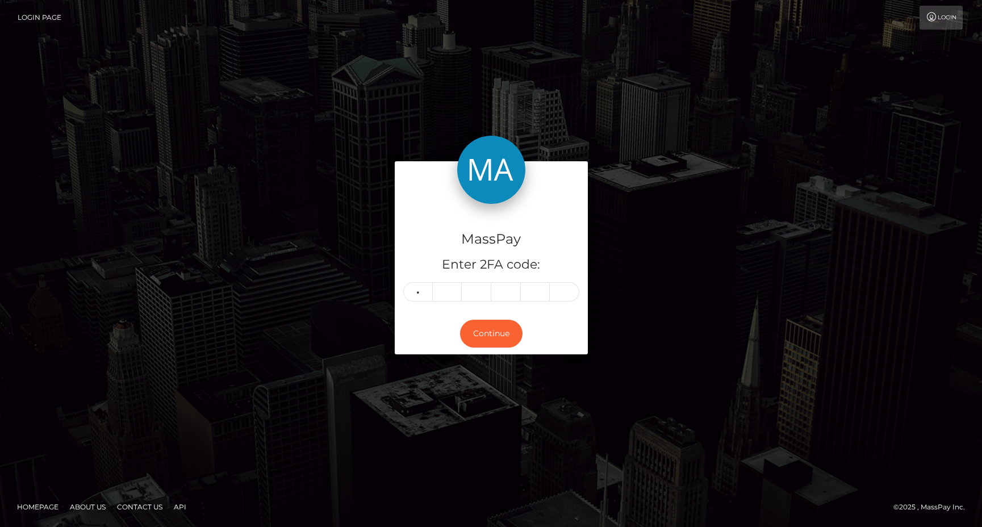
type input "8"
type input "7"
type input "9"
type input "0"
type input "7"
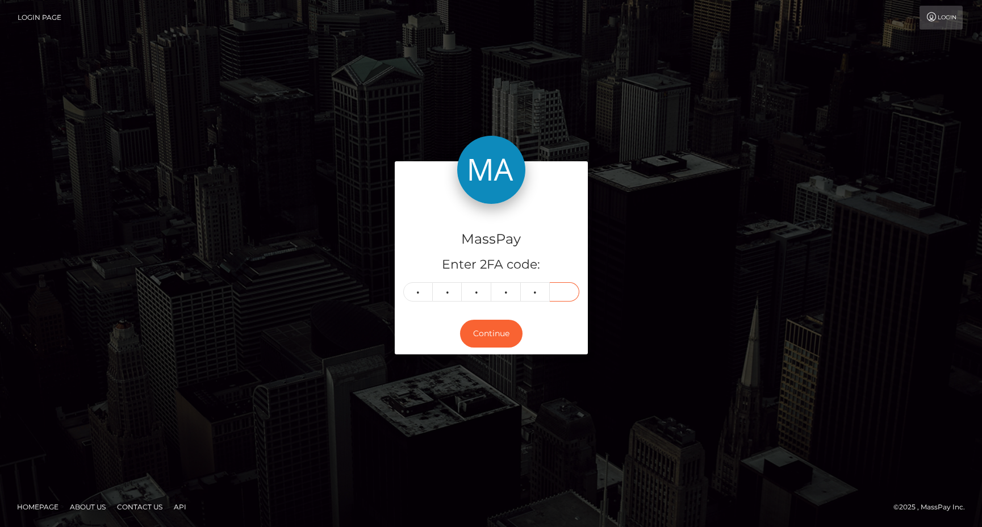
type input "2"
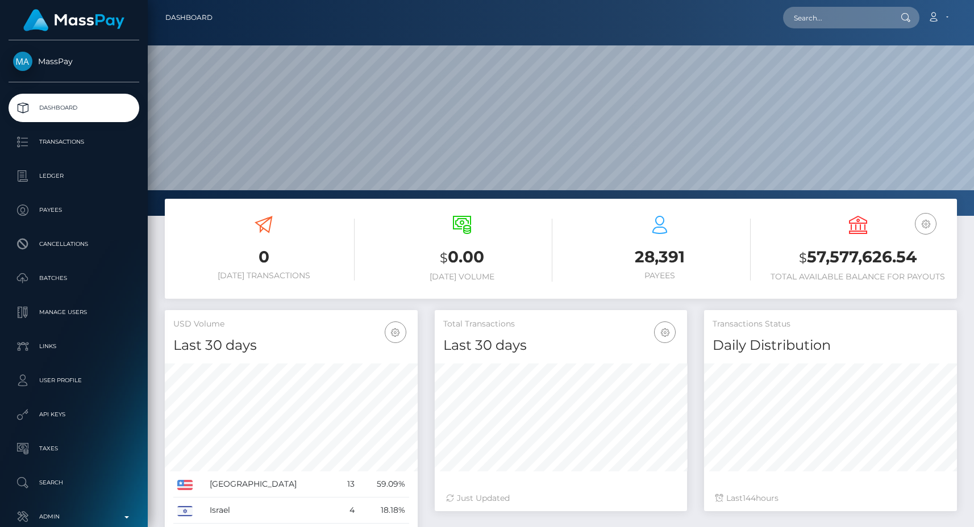
scroll to position [202, 252]
click at [859, 14] on input "text" at bounding box center [836, 18] width 107 height 22
paste input "4253b73a-0f28-11eb-a7e6-0e0652f6b635"
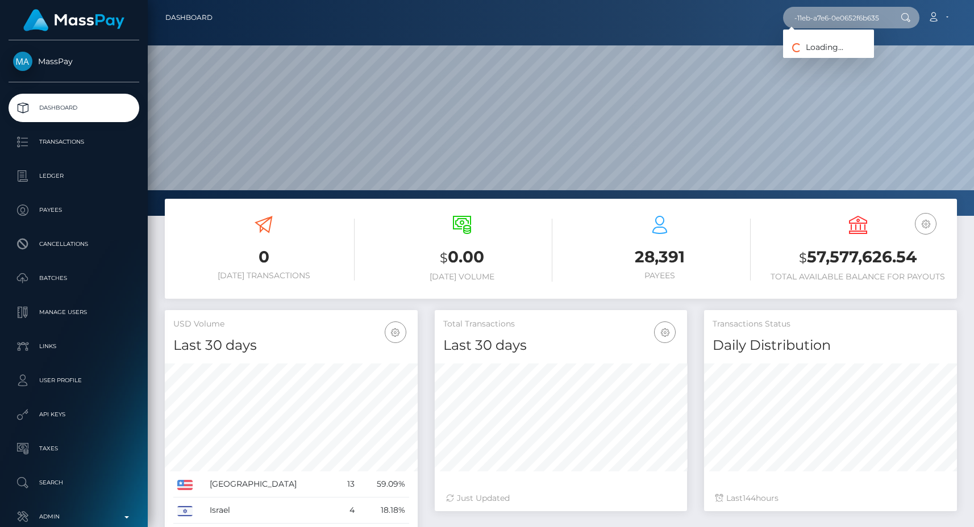
type input "4253b73a-0f28-11eb-a7e6-0e0652f6b635"
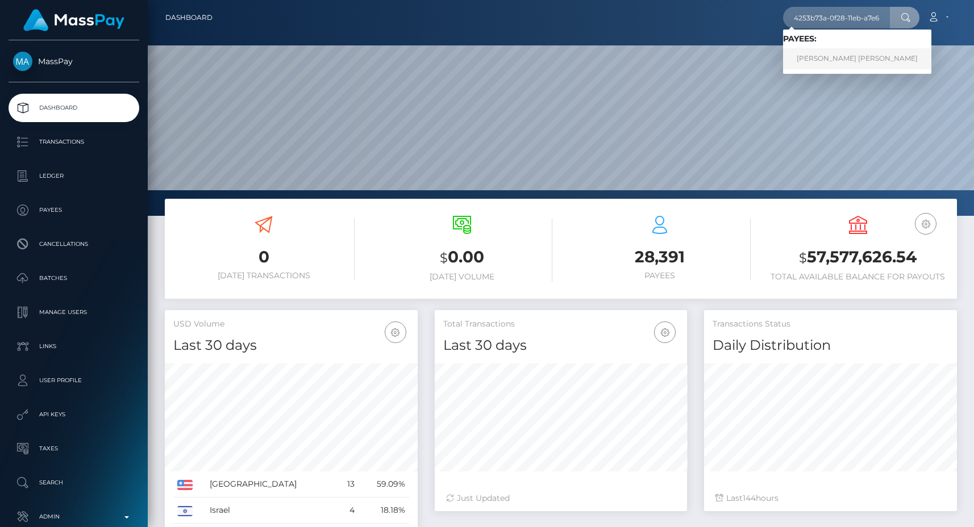
click at [869, 55] on link "Hector Hugo Tornero Vera" at bounding box center [857, 58] width 148 height 21
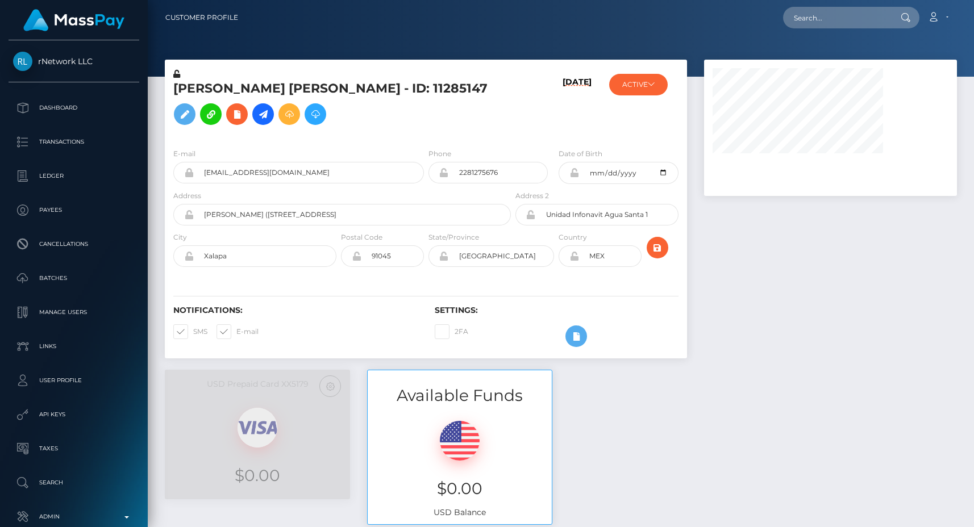
click at [335, 118] on h5 "[PERSON_NAME] [PERSON_NAME] - ID: 11285147" at bounding box center [338, 105] width 331 height 51
click at [647, 87] on button "ACTIVE" at bounding box center [638, 85] width 59 height 22
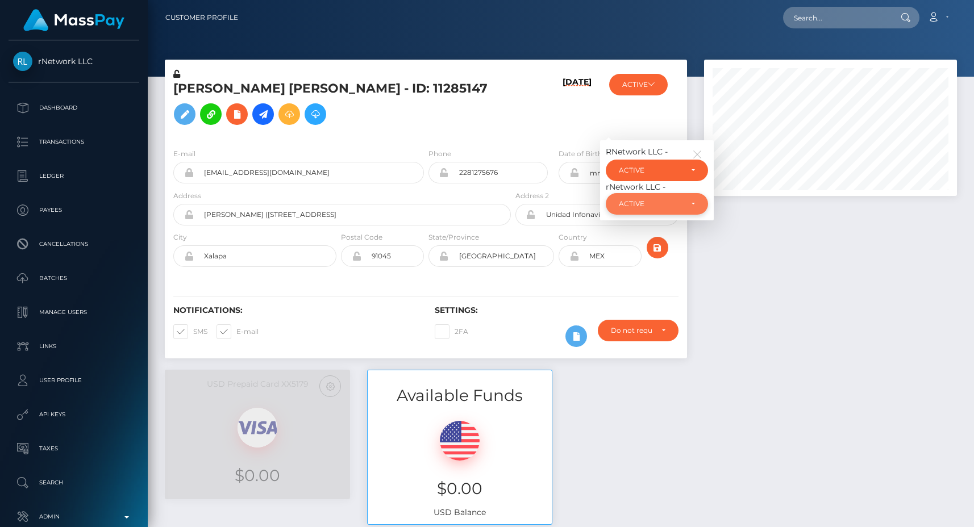
click at [636, 209] on div "ACTIVE" at bounding box center [650, 203] width 63 height 9
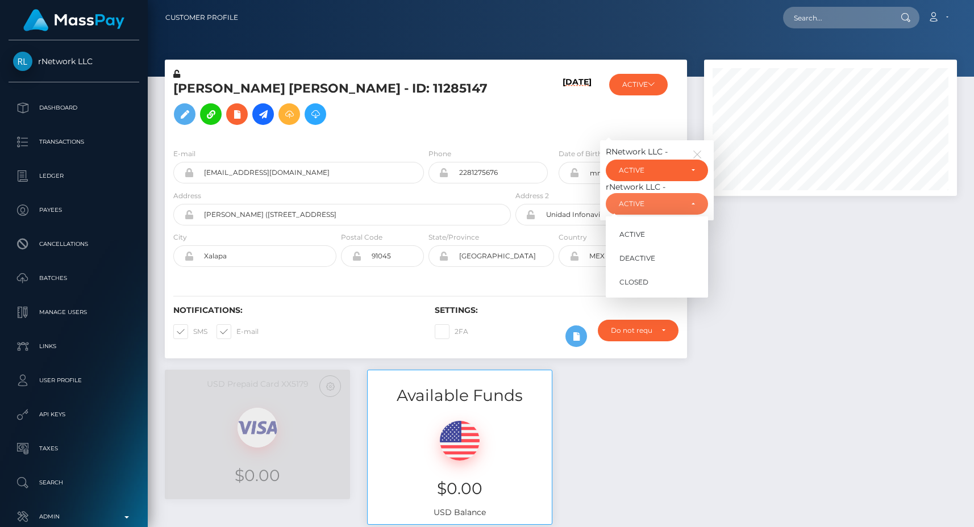
click at [635, 193] on div "rNetwork LLC -" at bounding box center [657, 187] width 102 height 12
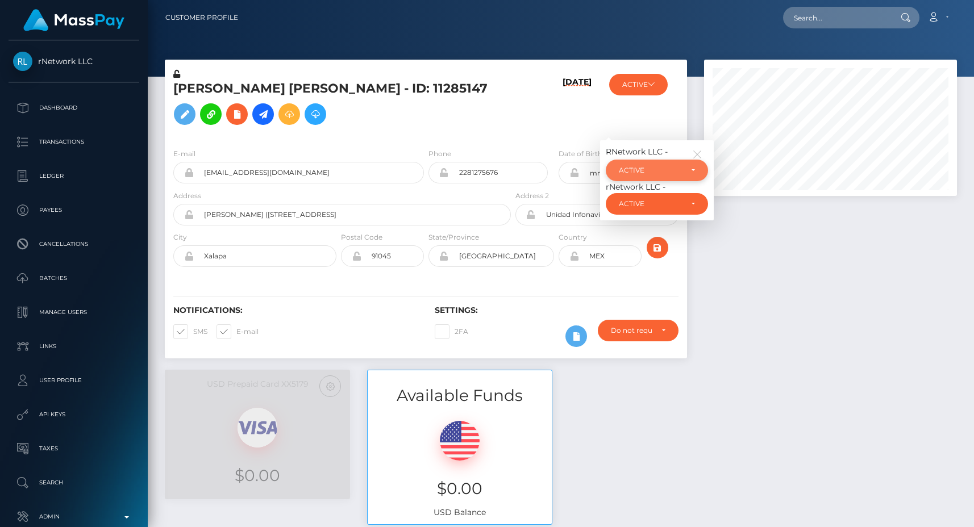
click at [640, 175] on div "ACTIVE" at bounding box center [650, 170] width 63 height 9
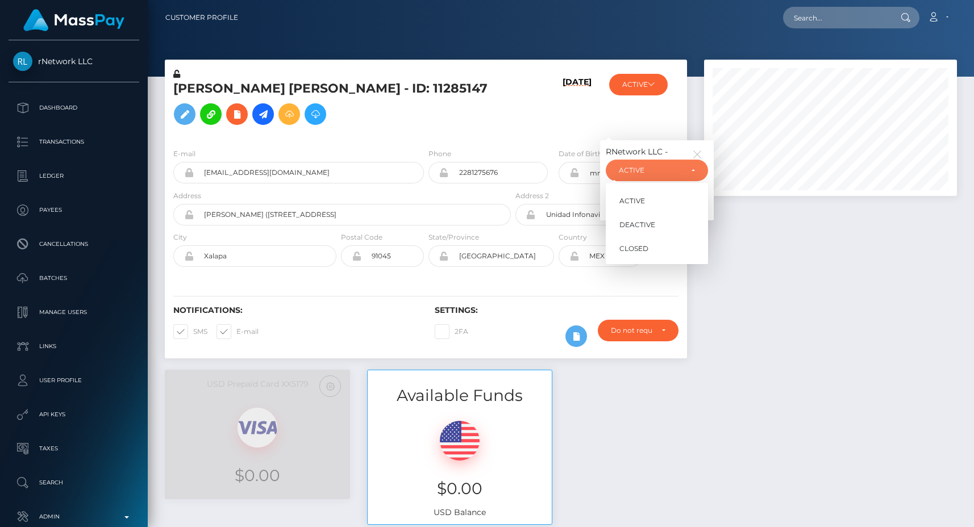
click at [636, 158] on div "RNetwork LLC -" at bounding box center [657, 152] width 102 height 12
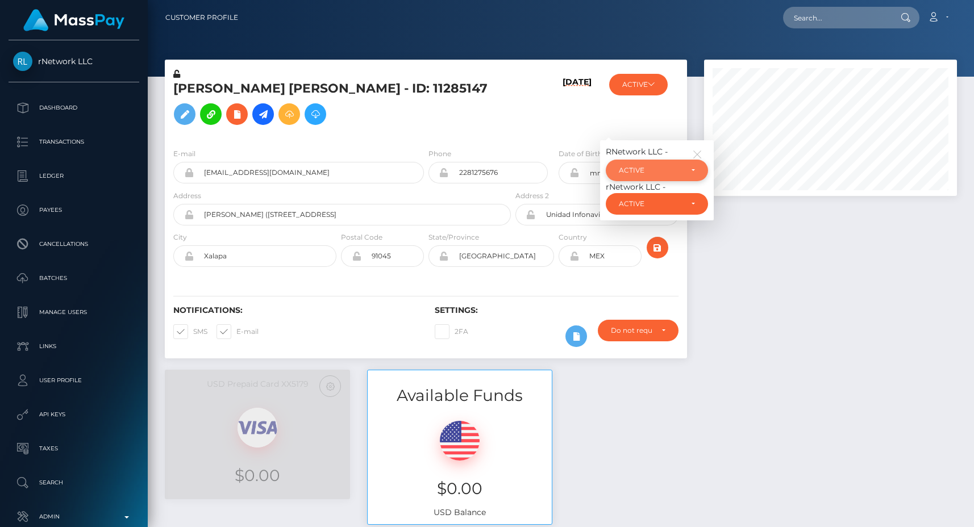
click at [636, 175] on div "ACTIVE" at bounding box center [650, 170] width 63 height 9
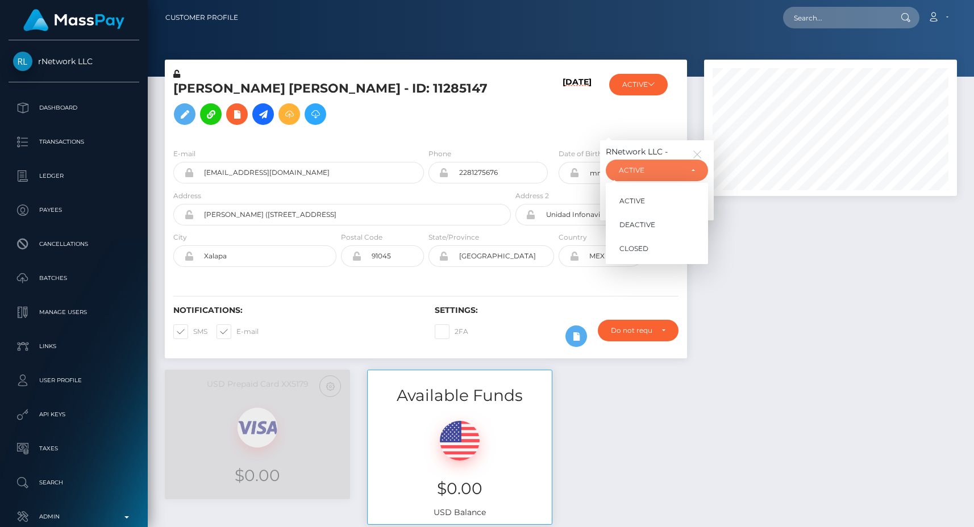
click at [649, 158] on div "RNetwork LLC -" at bounding box center [657, 152] width 102 height 12
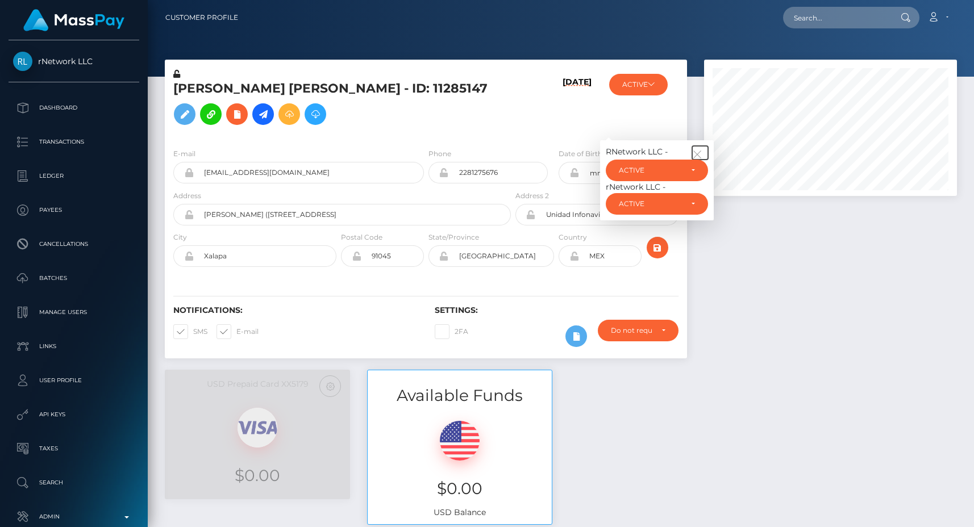
click at [699, 160] on icon "button" at bounding box center [697, 154] width 10 height 10
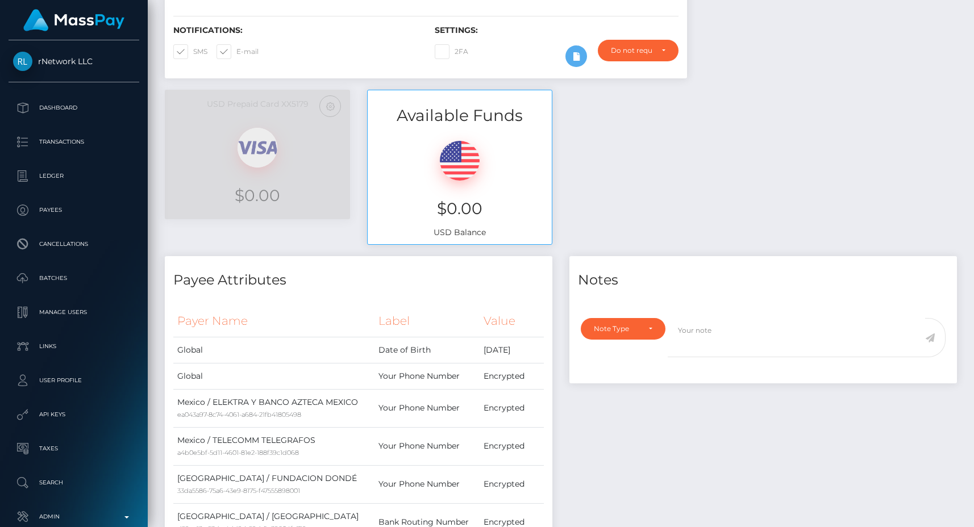
scroll to position [0, 0]
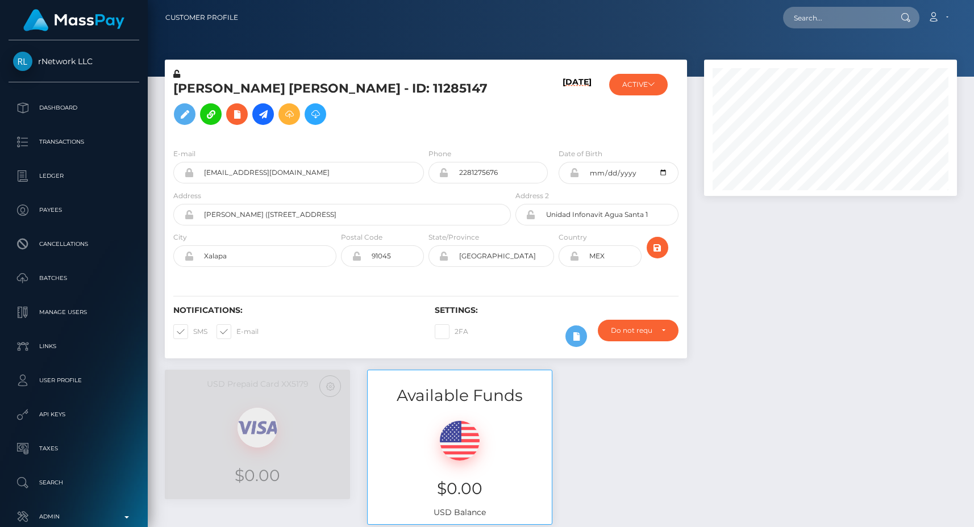
click at [867, 6] on div "Loading... Loading... Account Edit Profile Logout" at bounding box center [601, 18] width 709 height 24
click at [863, 11] on input "text" at bounding box center [836, 18] width 107 height 22
paste input "1eca6d6a-0f24-11eb-a7e6-0e0652f6b635"
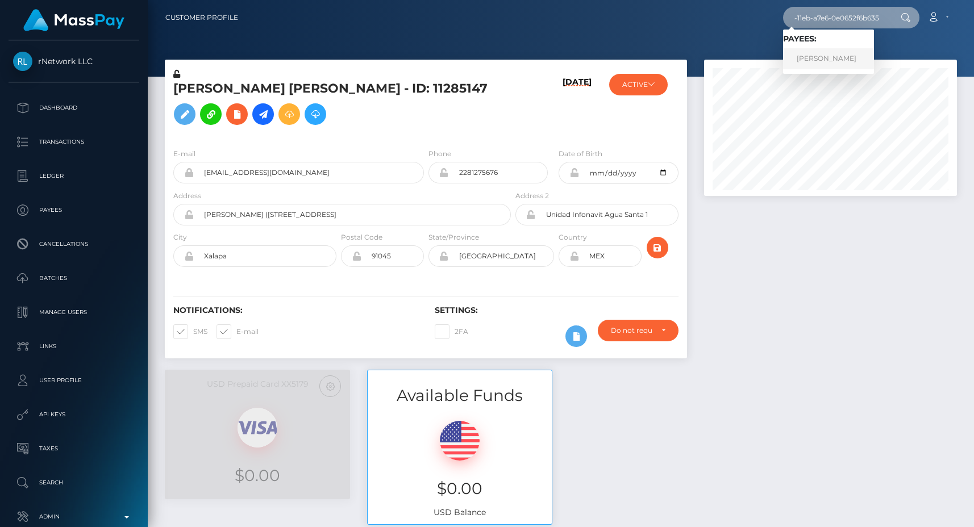
type input "1eca6d6a-0f24-11eb-a7e6-0e0652f6b635"
click at [849, 56] on link "Licinia Cuadros Jimenez" at bounding box center [828, 58] width 91 height 21
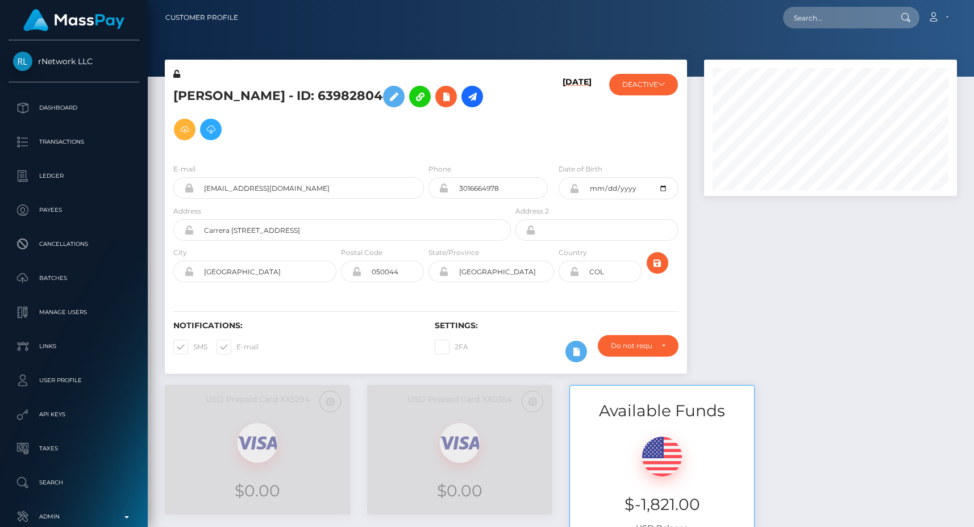
scroll to position [136, 252]
click at [813, 14] on input "text" at bounding box center [836, 18] width 107 height 22
paste input "093df1a2-9972-11f0-bd85-0694aced620b"
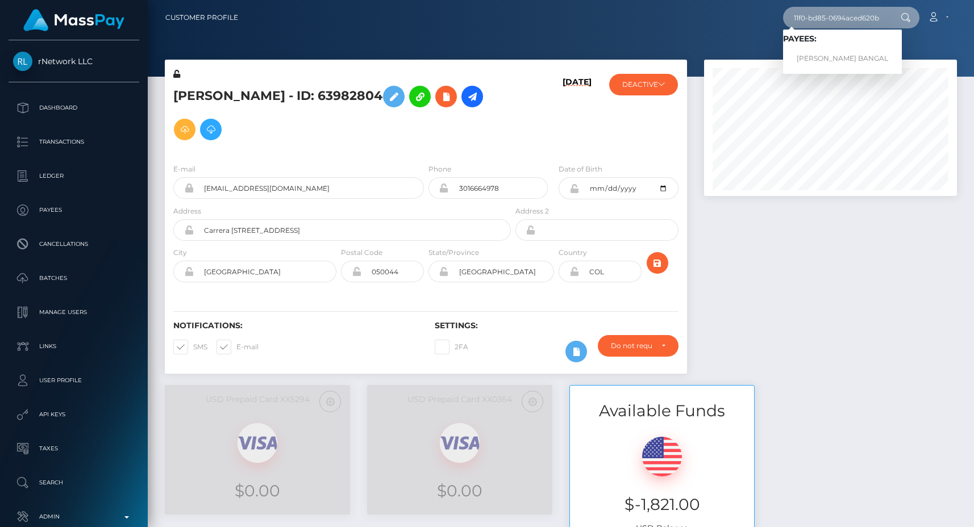
type input "093df1a2-9972-11f0-bd85-0694aced620b"
click at [843, 56] on link "MICHAEL TOLENTINO BANGAL" at bounding box center [842, 58] width 119 height 21
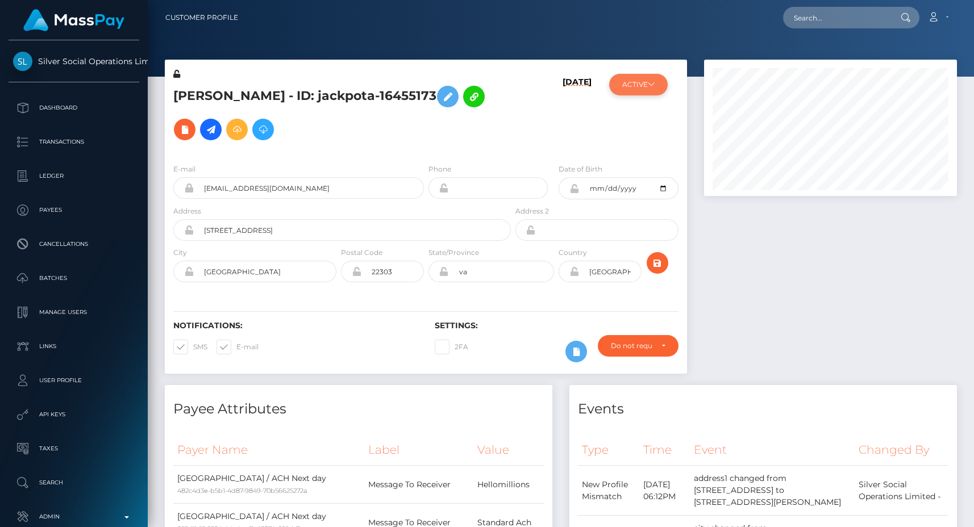
scroll to position [136, 252]
click at [649, 90] on button "ACTIVE" at bounding box center [638, 85] width 59 height 22
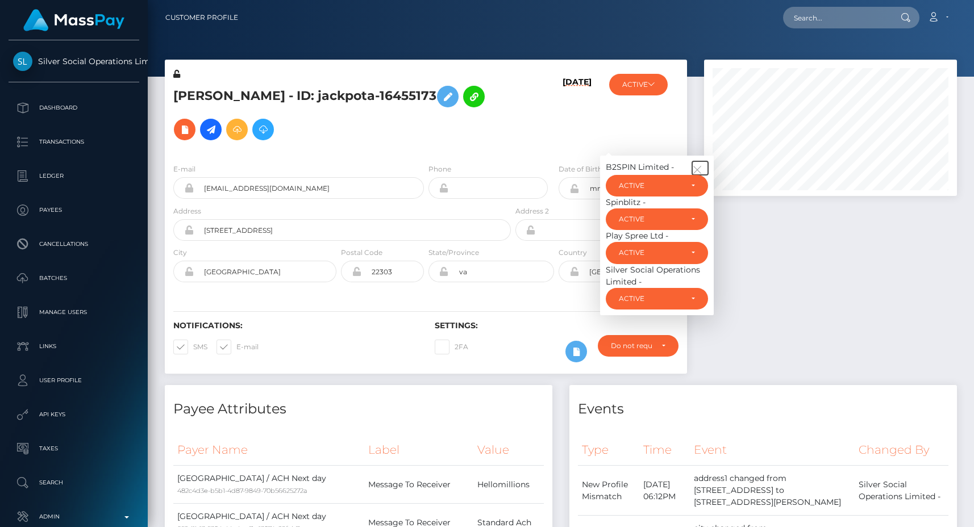
click at [700, 165] on icon "button" at bounding box center [697, 170] width 10 height 10
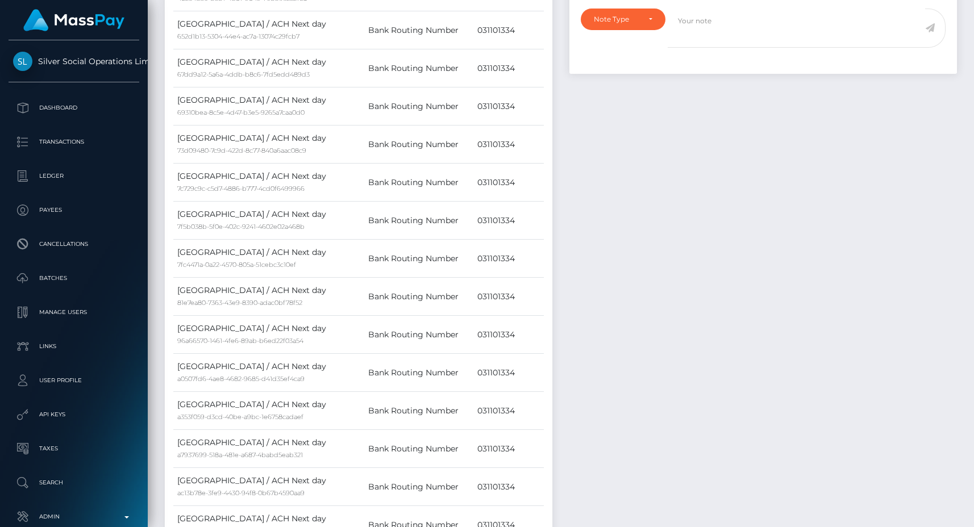
scroll to position [0, 0]
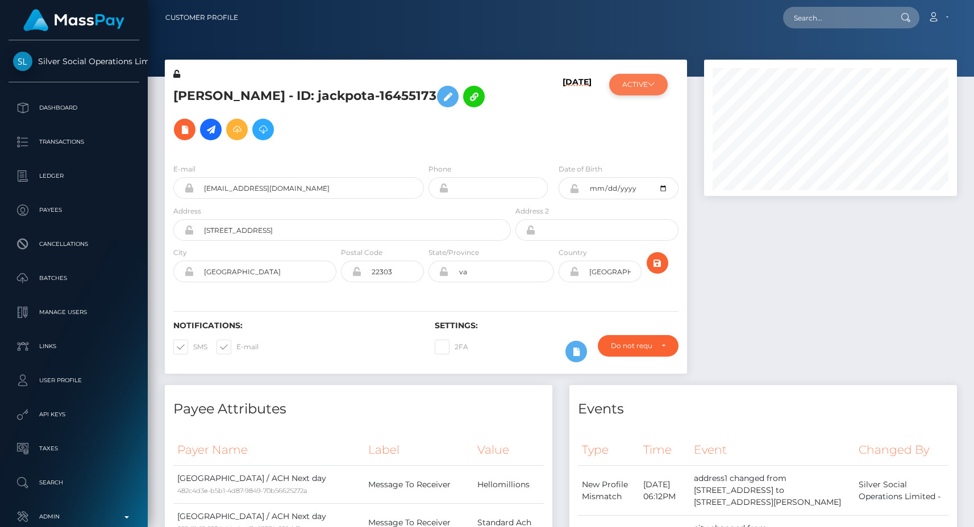
click at [643, 83] on button "ACTIVE" at bounding box center [638, 85] width 59 height 22
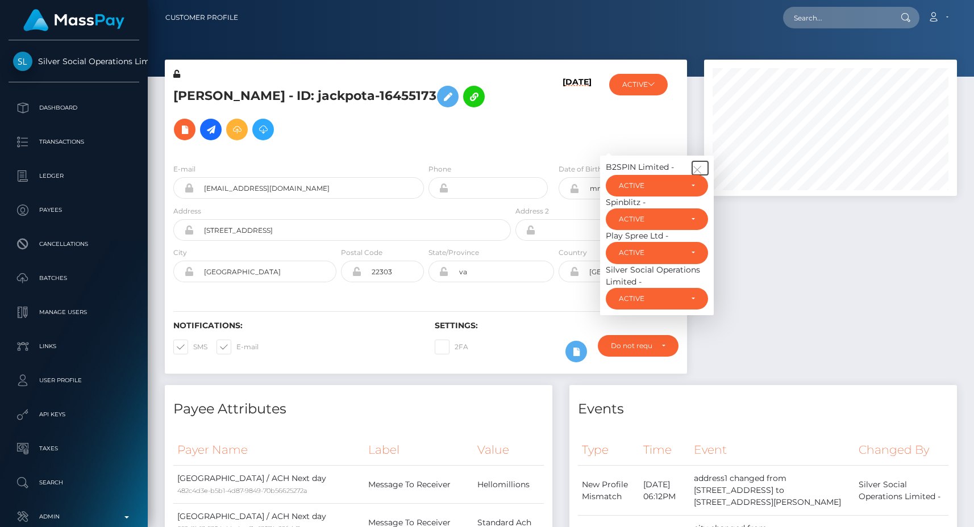
click at [699, 165] on icon "button" at bounding box center [697, 170] width 10 height 10
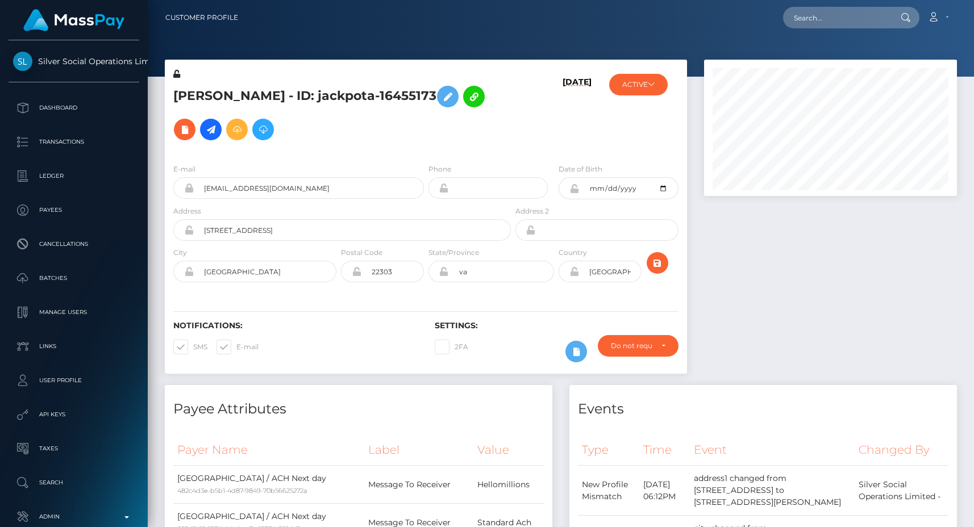
click at [492, 155] on div "E-mail michaelbangal@gmail.com Phone 1994-01-28" at bounding box center [426, 224] width 522 height 139
